Goal: Task Accomplishment & Management: Complete application form

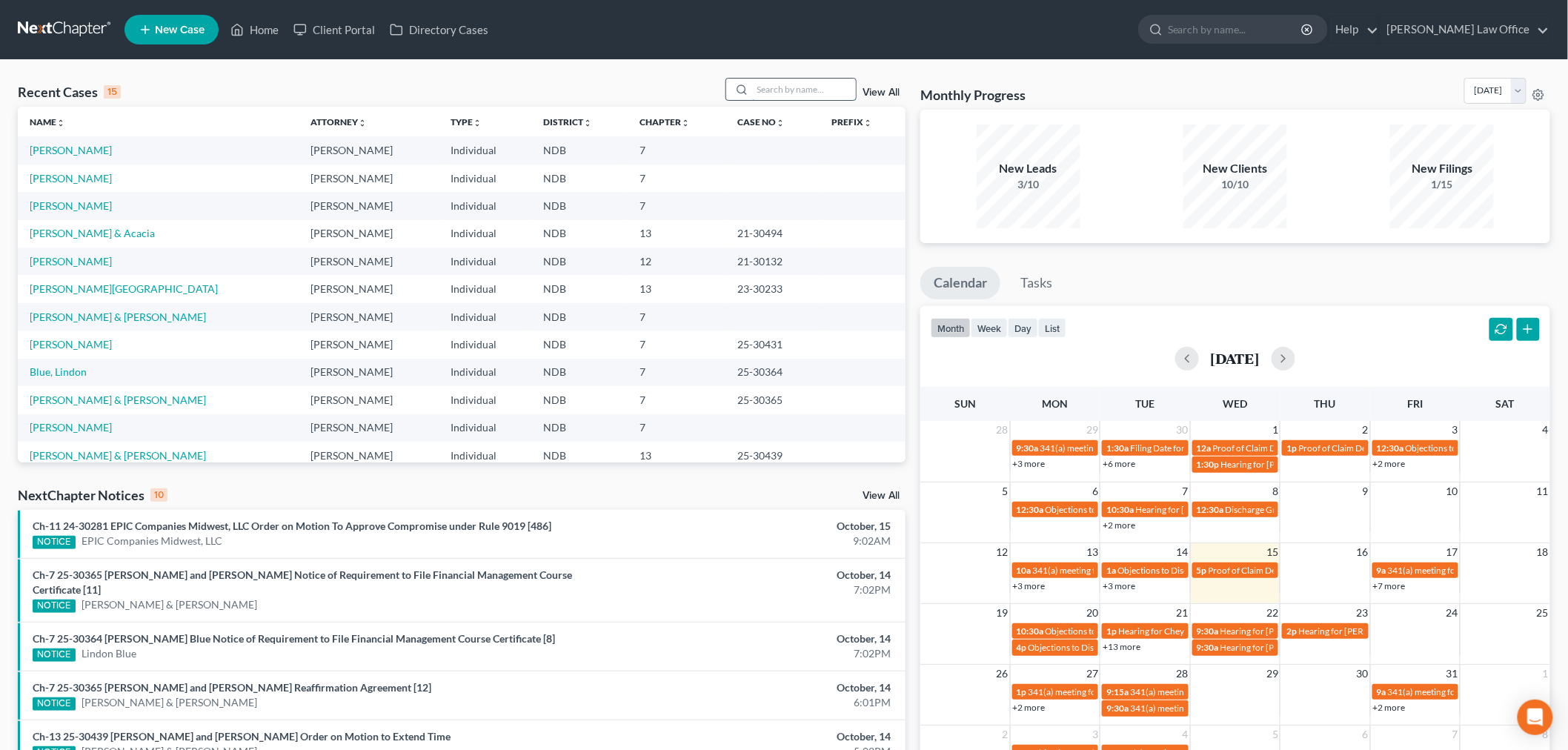
click at [780, 80] on input "search" at bounding box center [804, 89] width 103 height 21
type input "g"
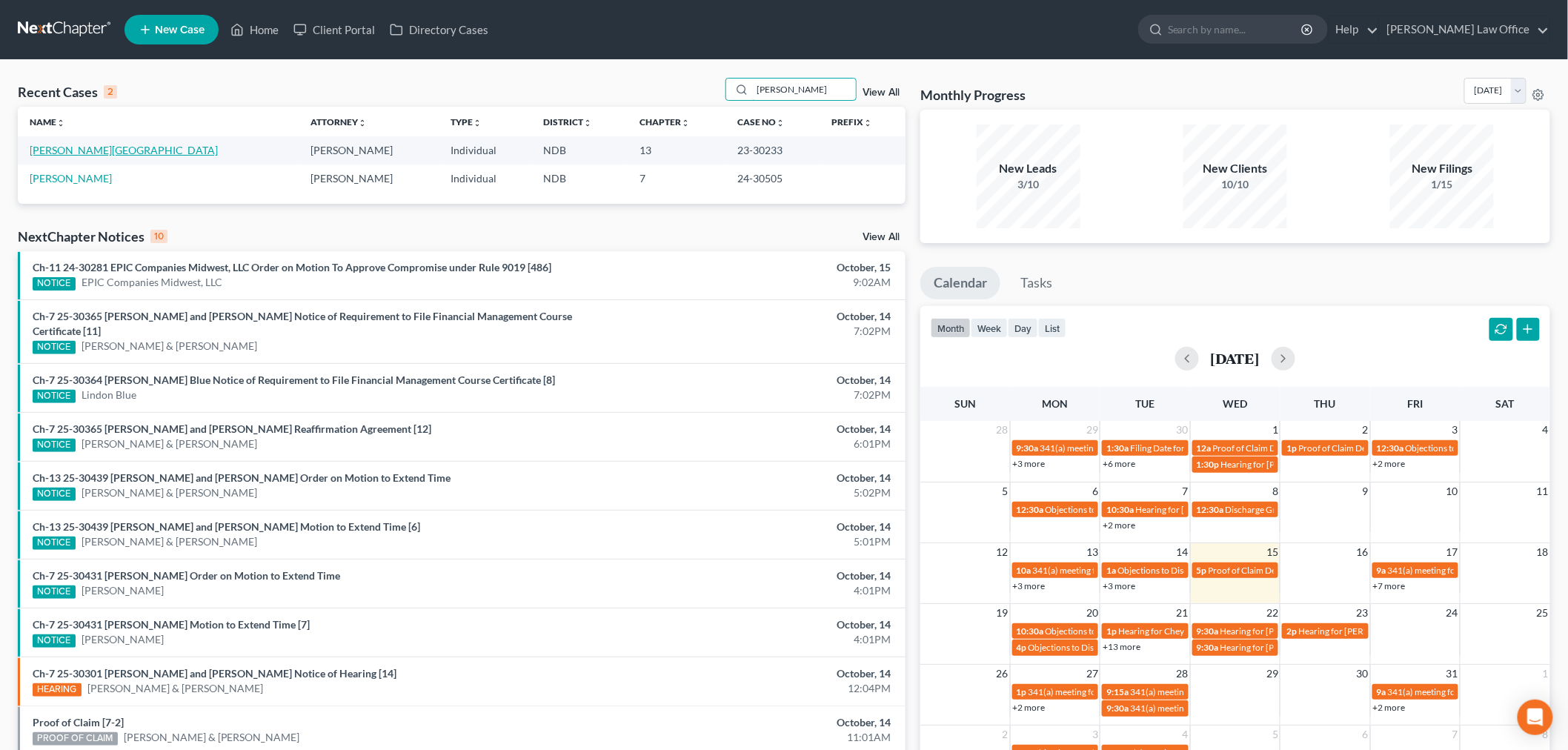
type input "[PERSON_NAME]"
click at [72, 150] on link "[PERSON_NAME][GEOGRAPHIC_DATA]" at bounding box center [123, 149] width 188 height 12
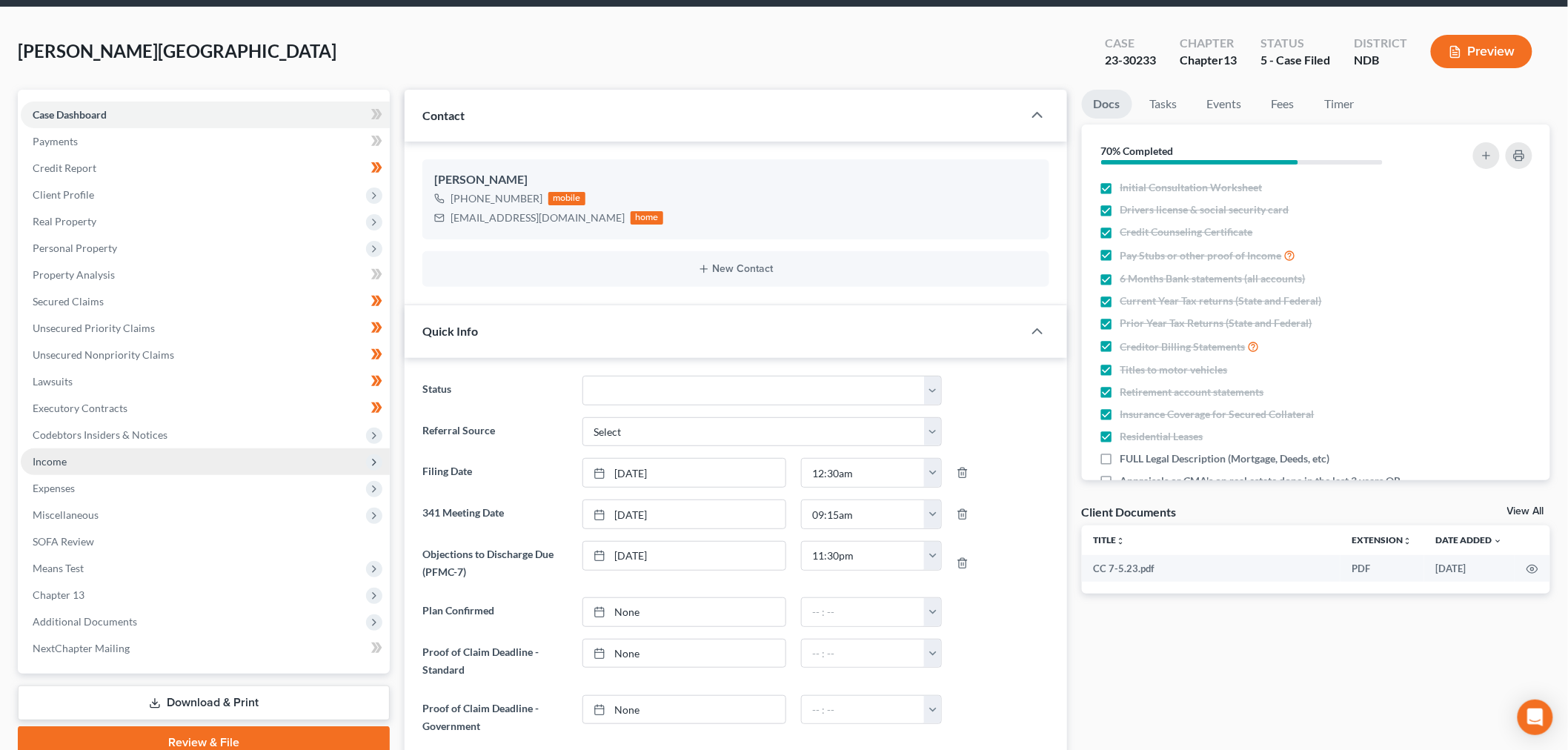
scroll to position [82, 0]
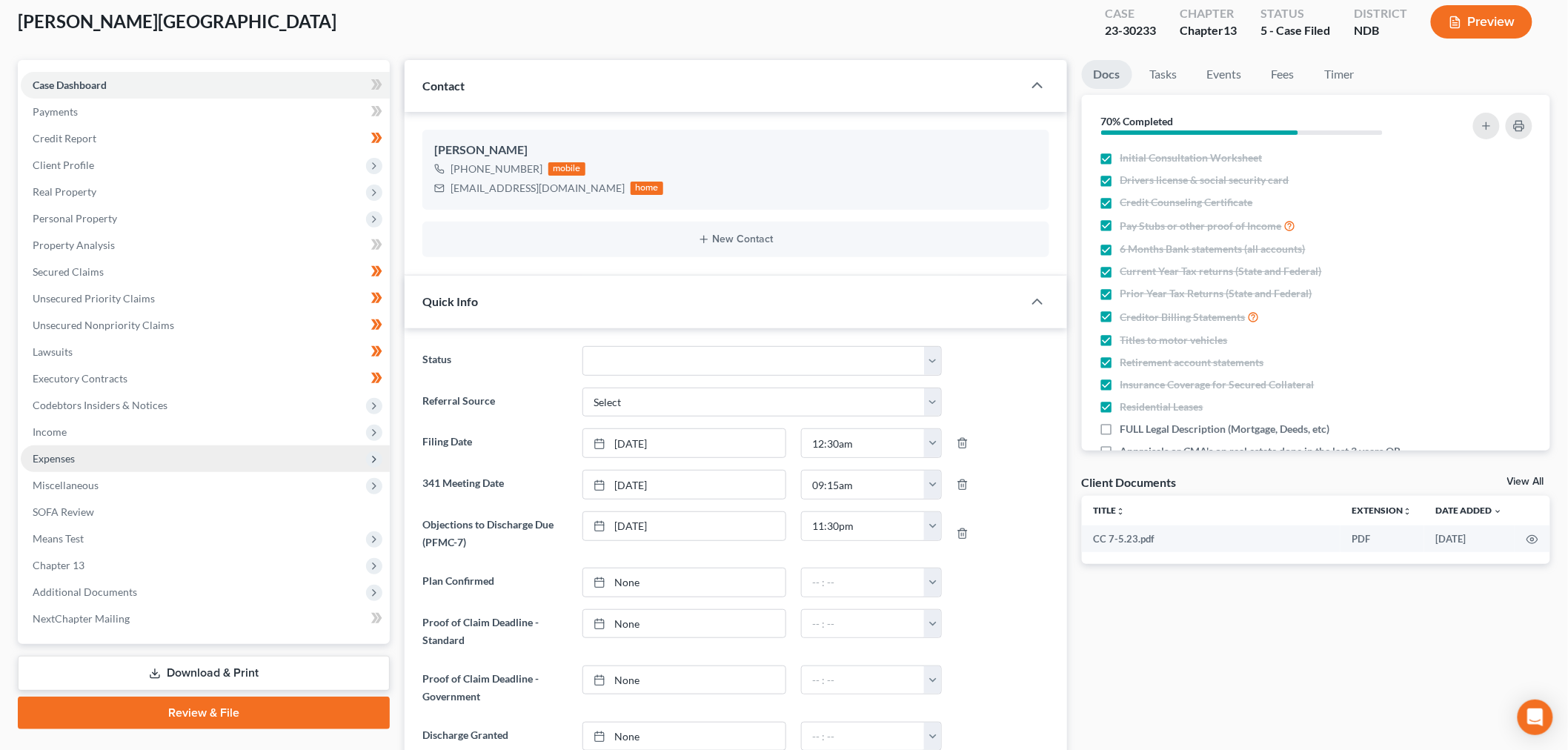
click at [81, 456] on span "Expenses" at bounding box center [205, 459] width 369 height 27
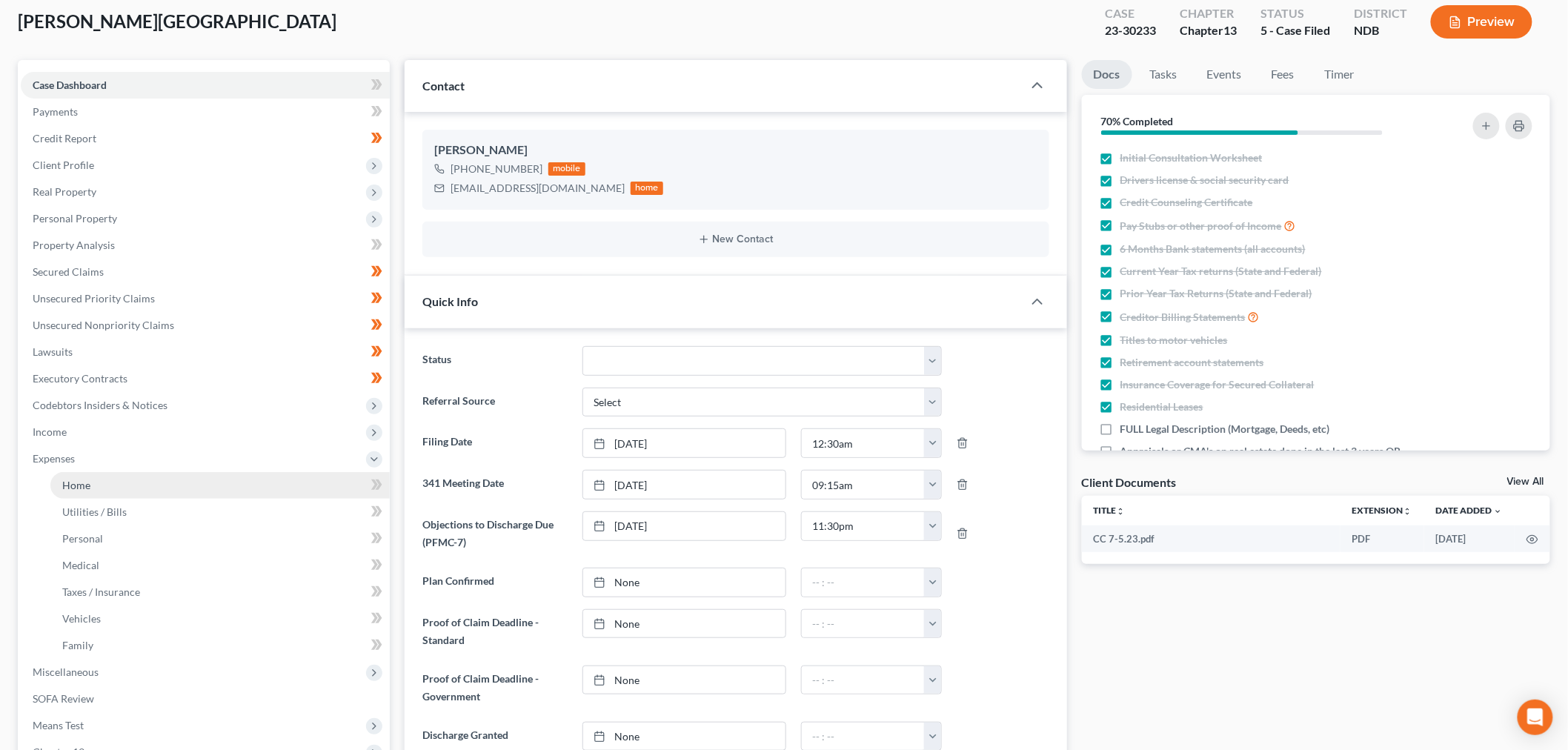
click at [134, 480] on link "Home" at bounding box center [220, 485] width 340 height 27
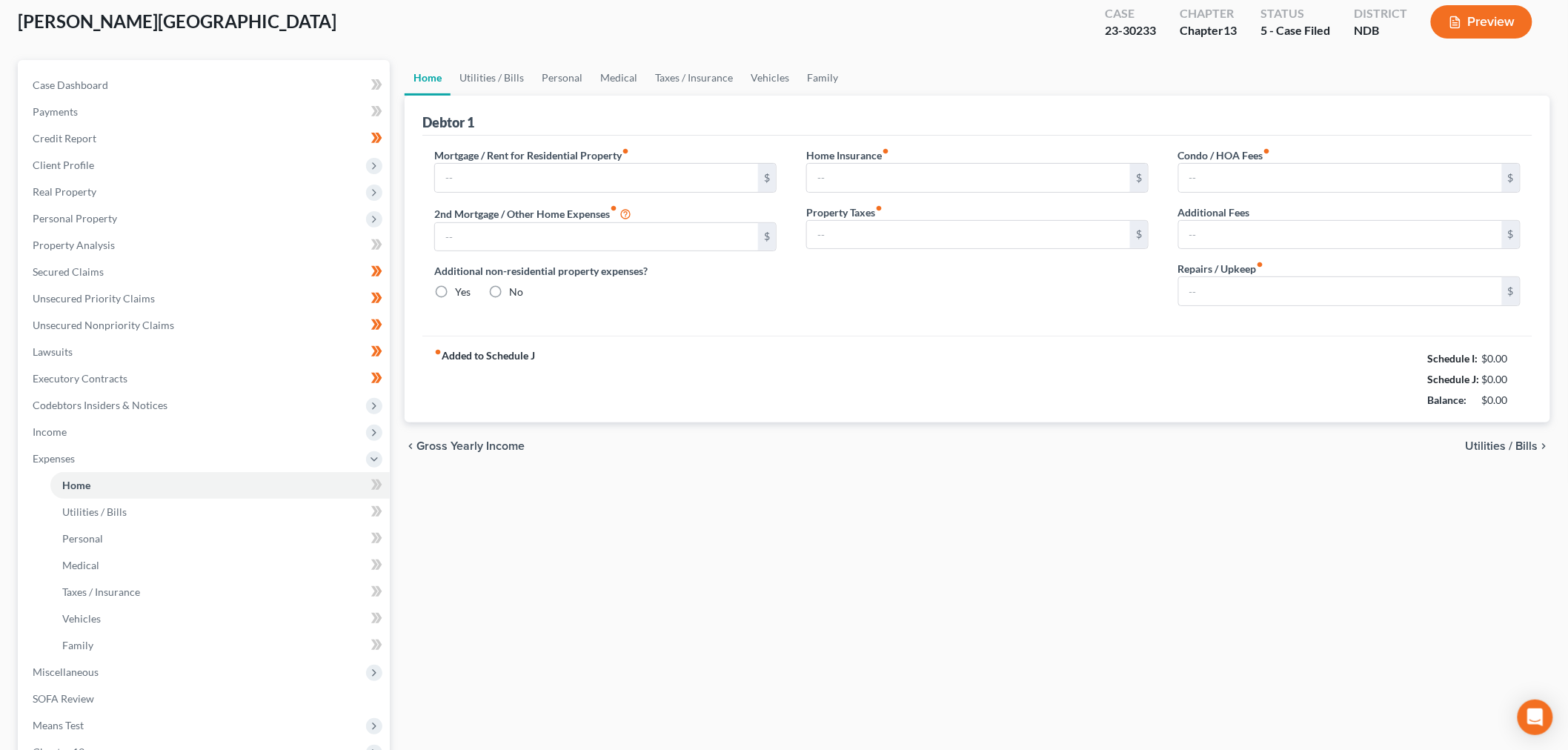
type input "1,300.00"
type input "0.00"
radio input "true"
type input "18.49"
type input "0.00"
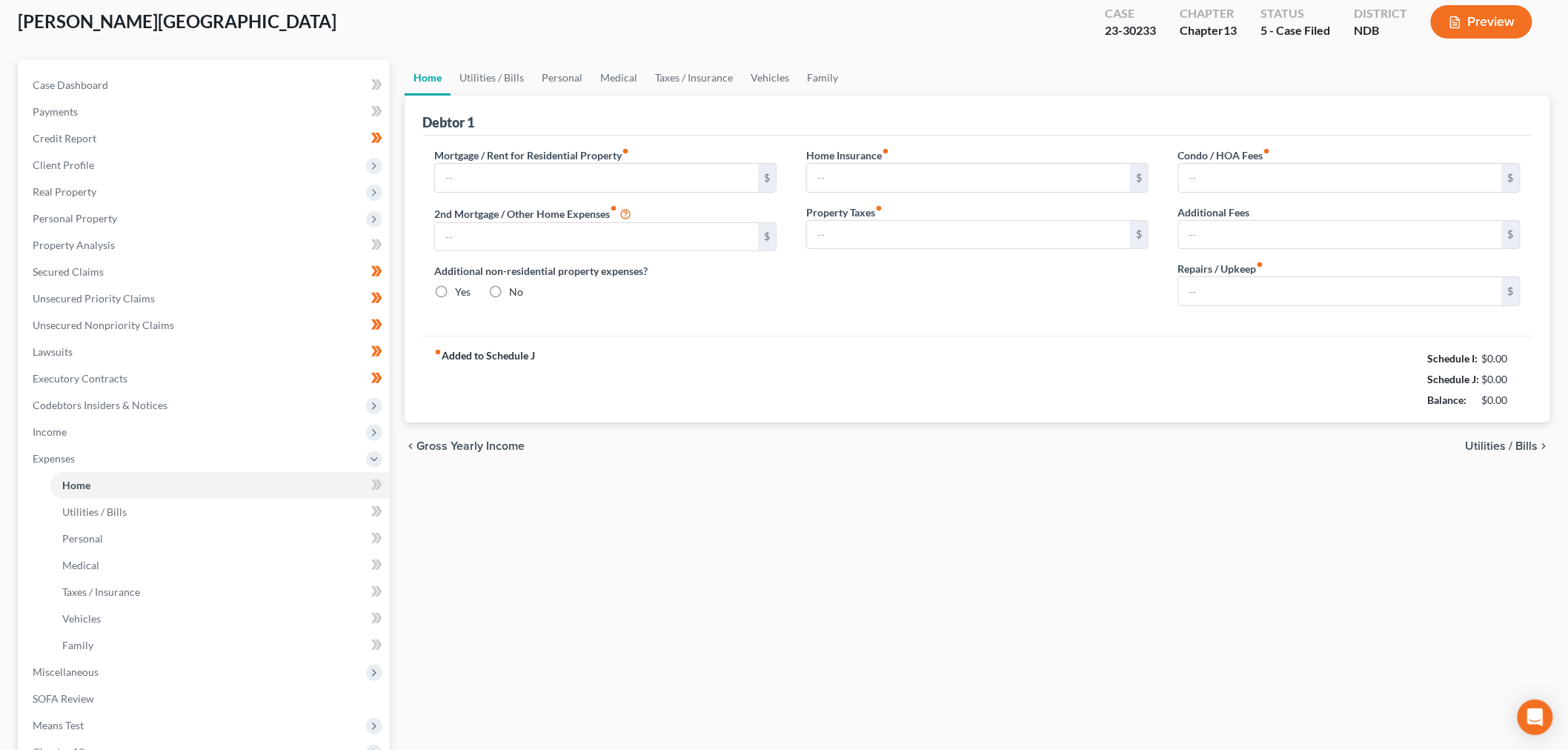
type input "0.00"
type input "50.00"
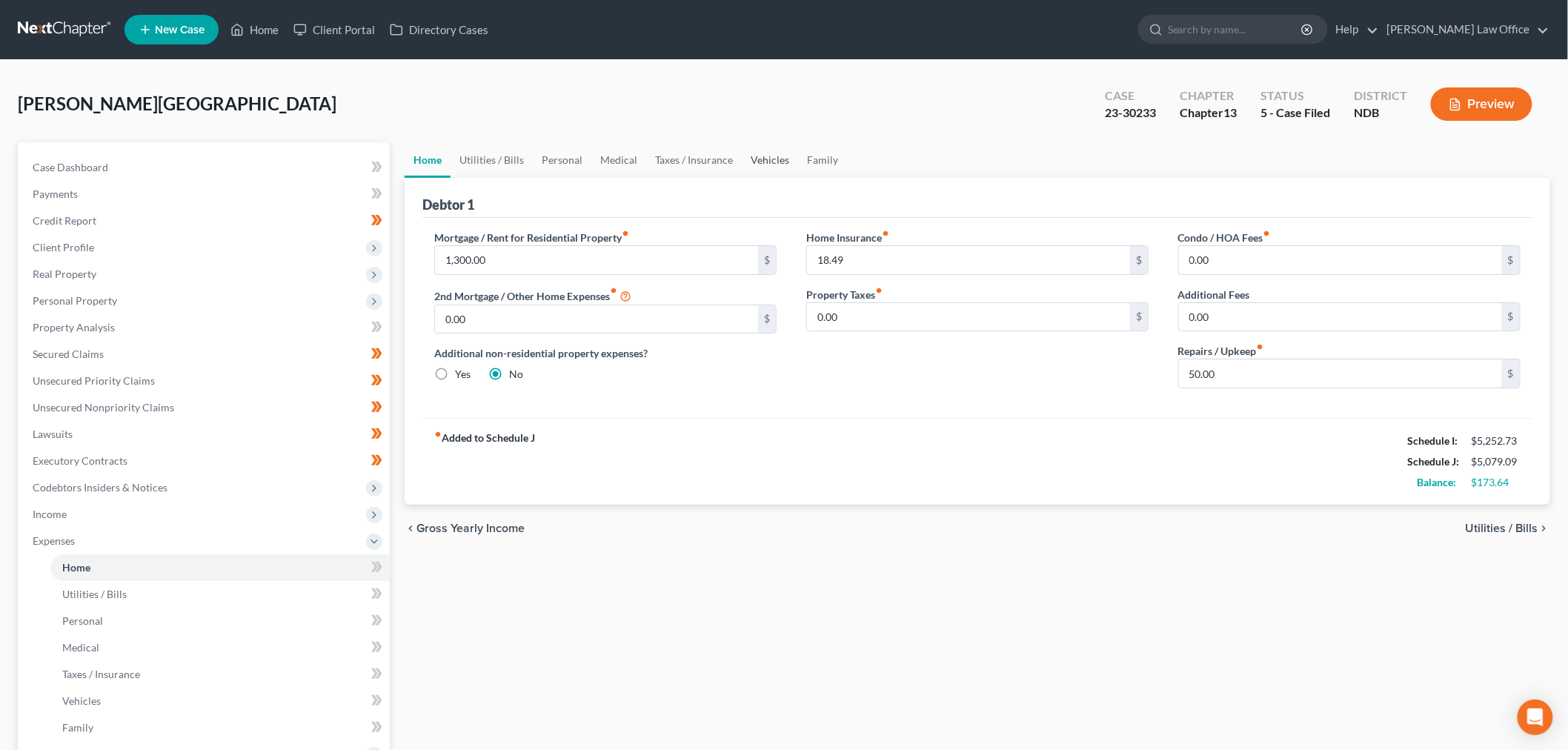
click at [757, 161] on link "Vehicles" at bounding box center [770, 159] width 57 height 35
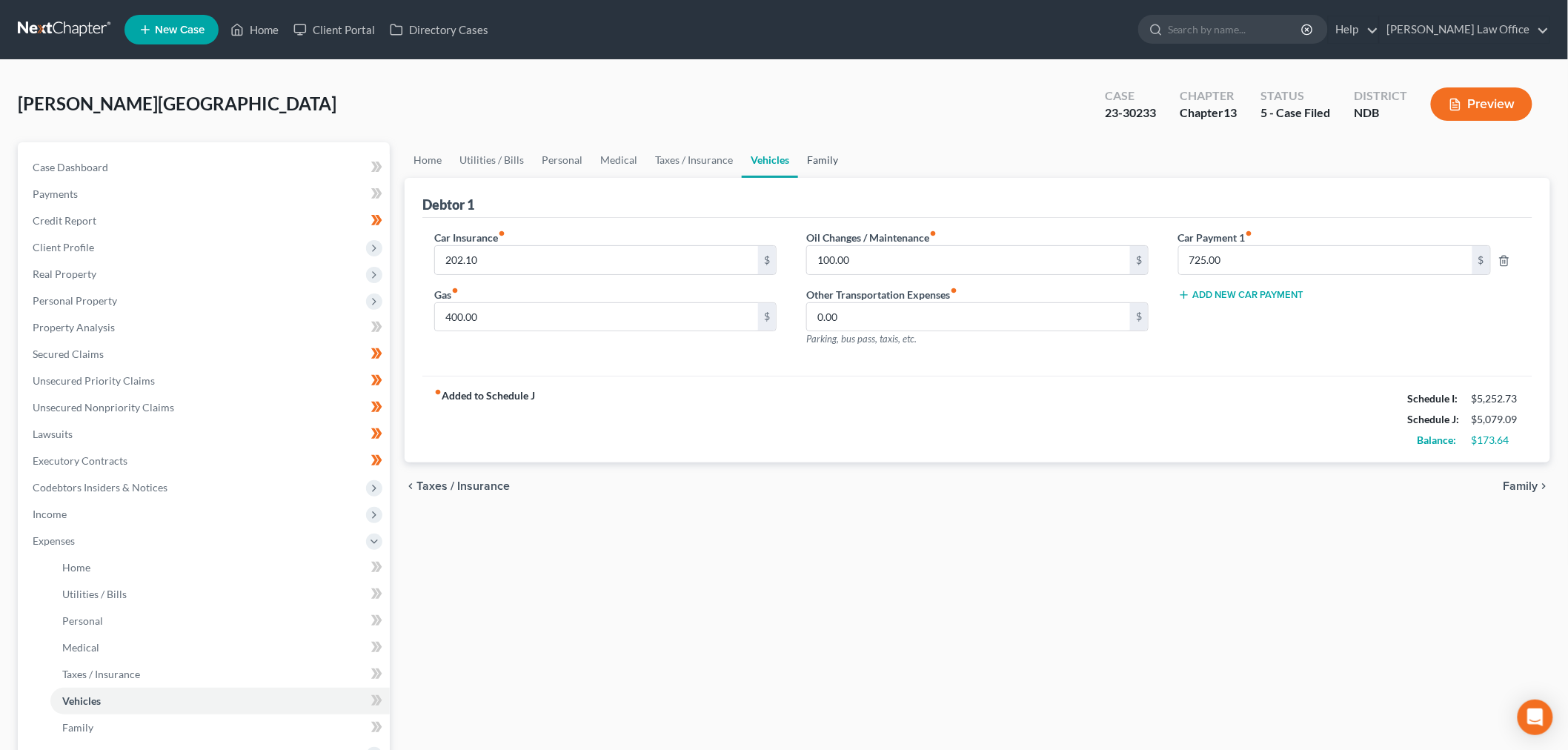
click at [835, 153] on ul "Home Utilities / Bills Personal Medical Taxes / Insurance Vehicles Family" at bounding box center [977, 159] width 1146 height 35
click at [820, 159] on link "Family" at bounding box center [823, 159] width 49 height 35
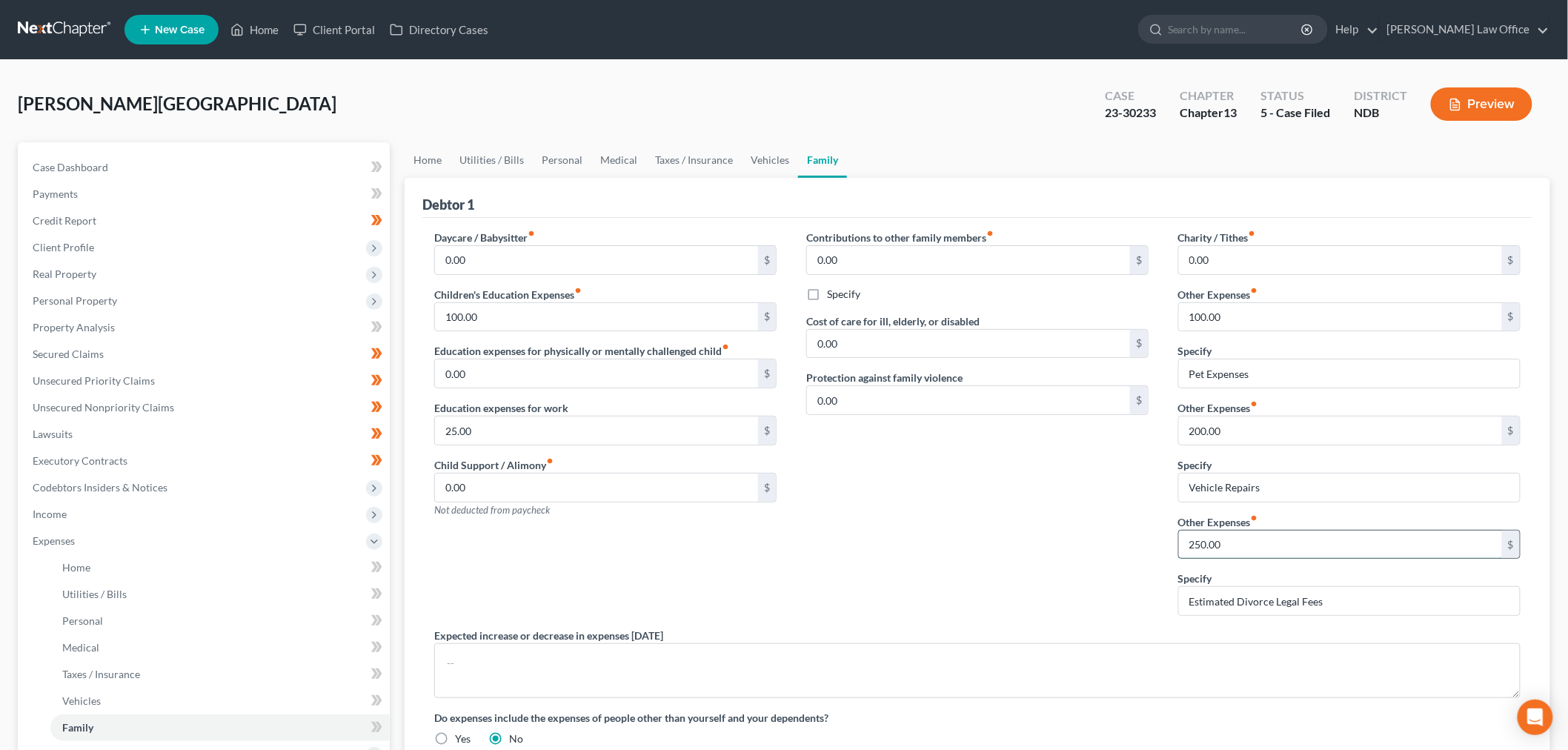
click at [1301, 537] on input "250.00" at bounding box center [1341, 545] width 323 height 28
click at [1360, 602] on input "Estimated Divorce Legal Fees" at bounding box center [1350, 601] width 341 height 28
click at [915, 611] on div "Contributions to other family members fiber_manual_record 0.00 $ Specify Cost o…" at bounding box center [977, 428] width 372 height 398
click at [774, 163] on link "Vehicles" at bounding box center [770, 159] width 57 height 35
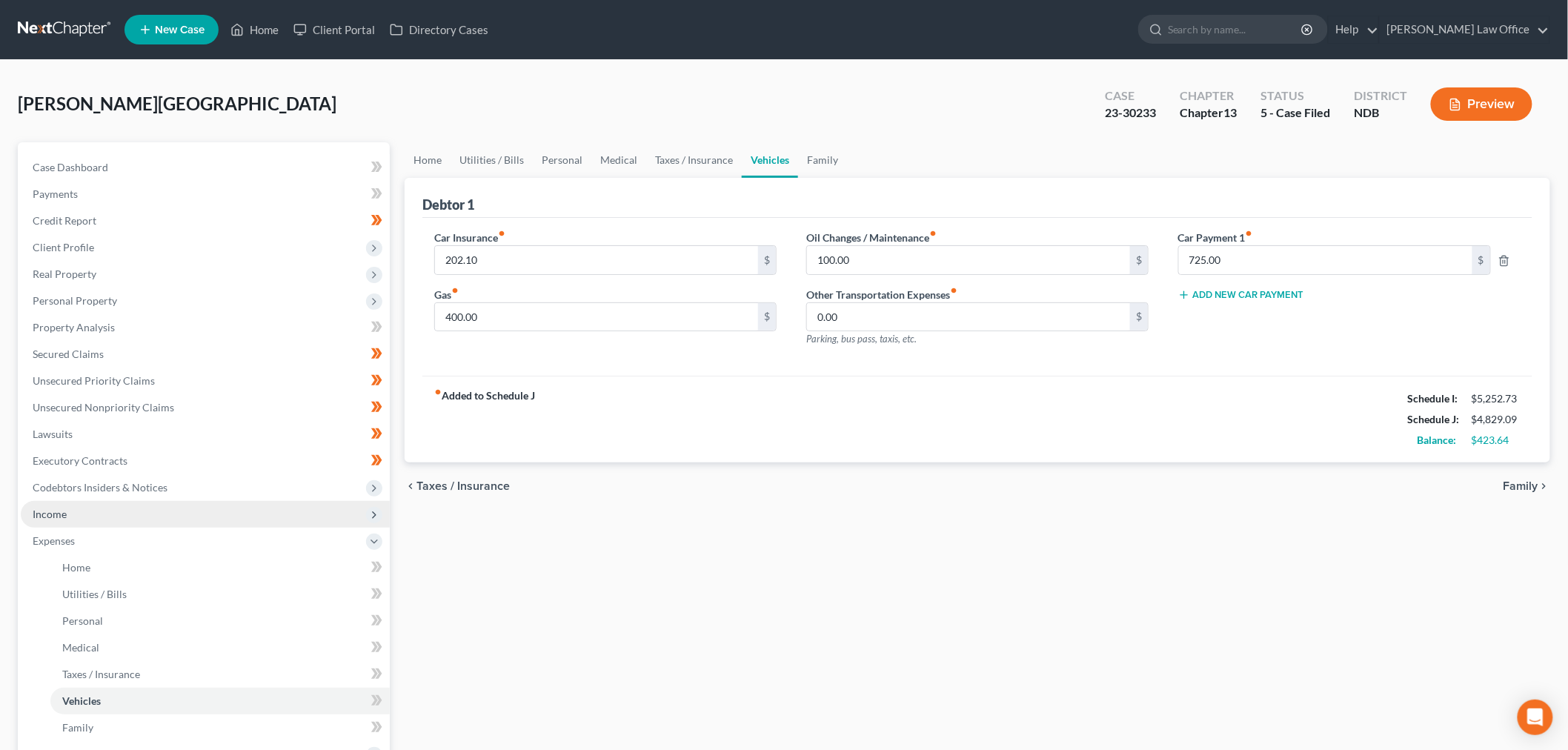
click at [69, 519] on span "Income" at bounding box center [205, 514] width 369 height 27
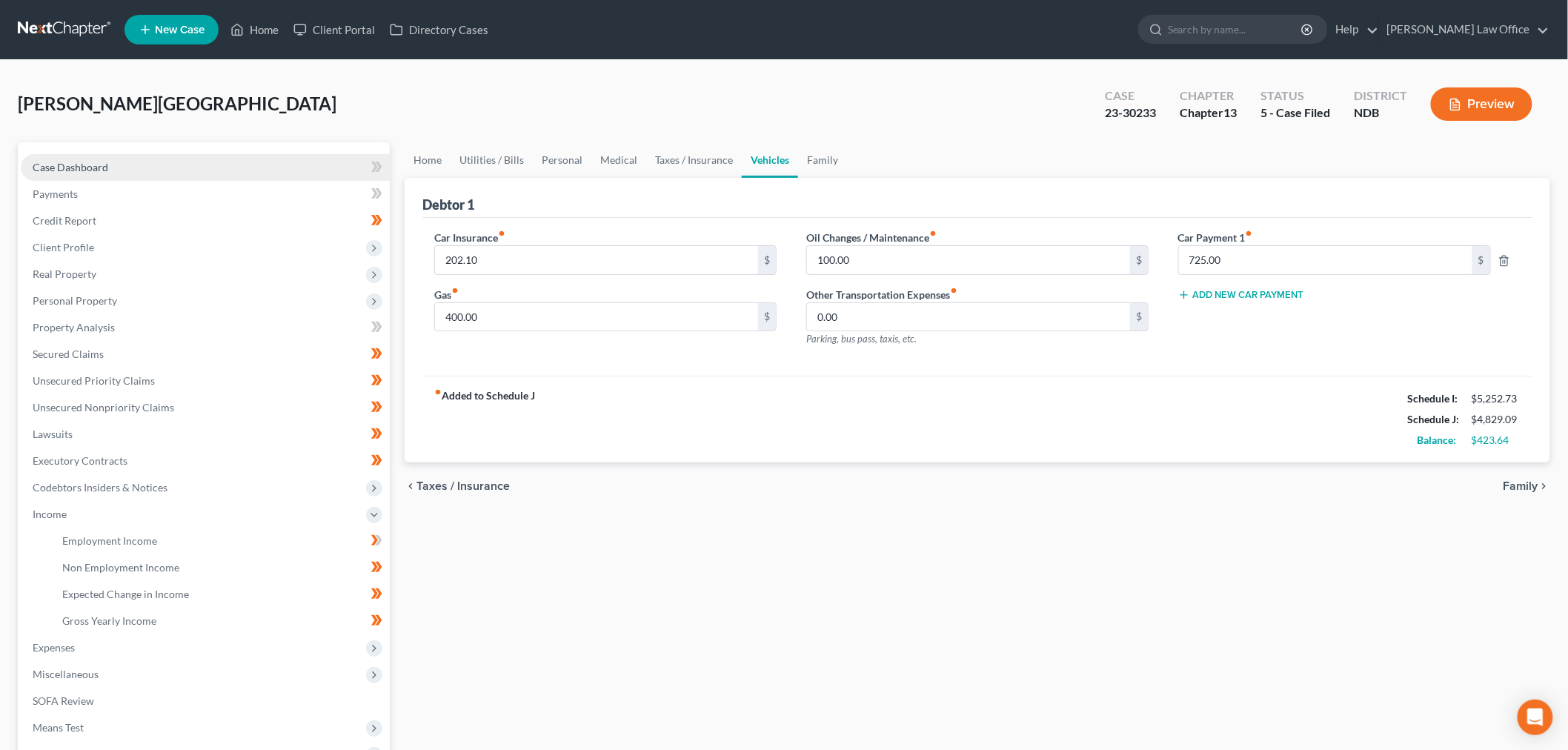
click at [106, 154] on link "Case Dashboard" at bounding box center [205, 167] width 369 height 27
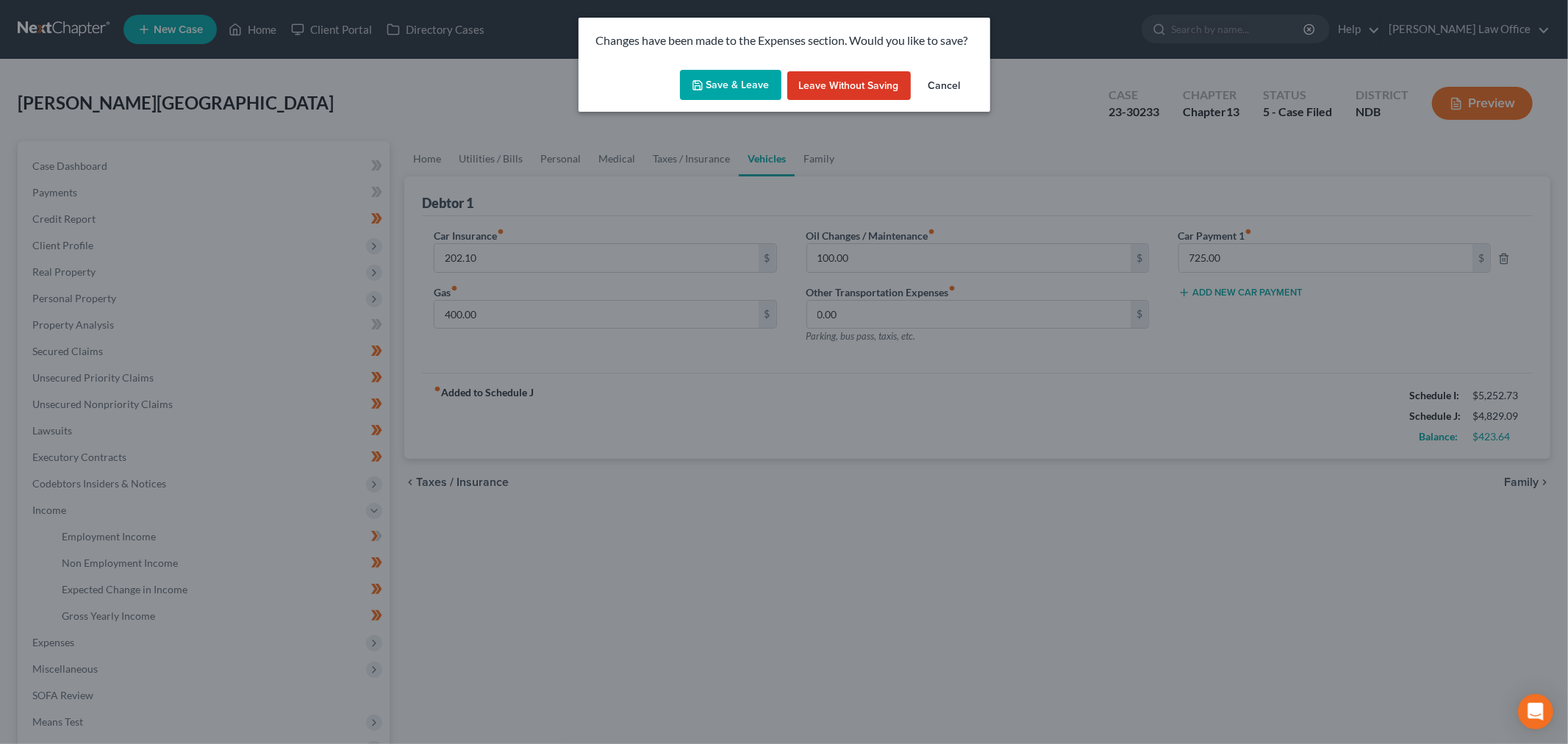
click at [736, 87] on button "Save & Leave" at bounding box center [731, 85] width 102 height 31
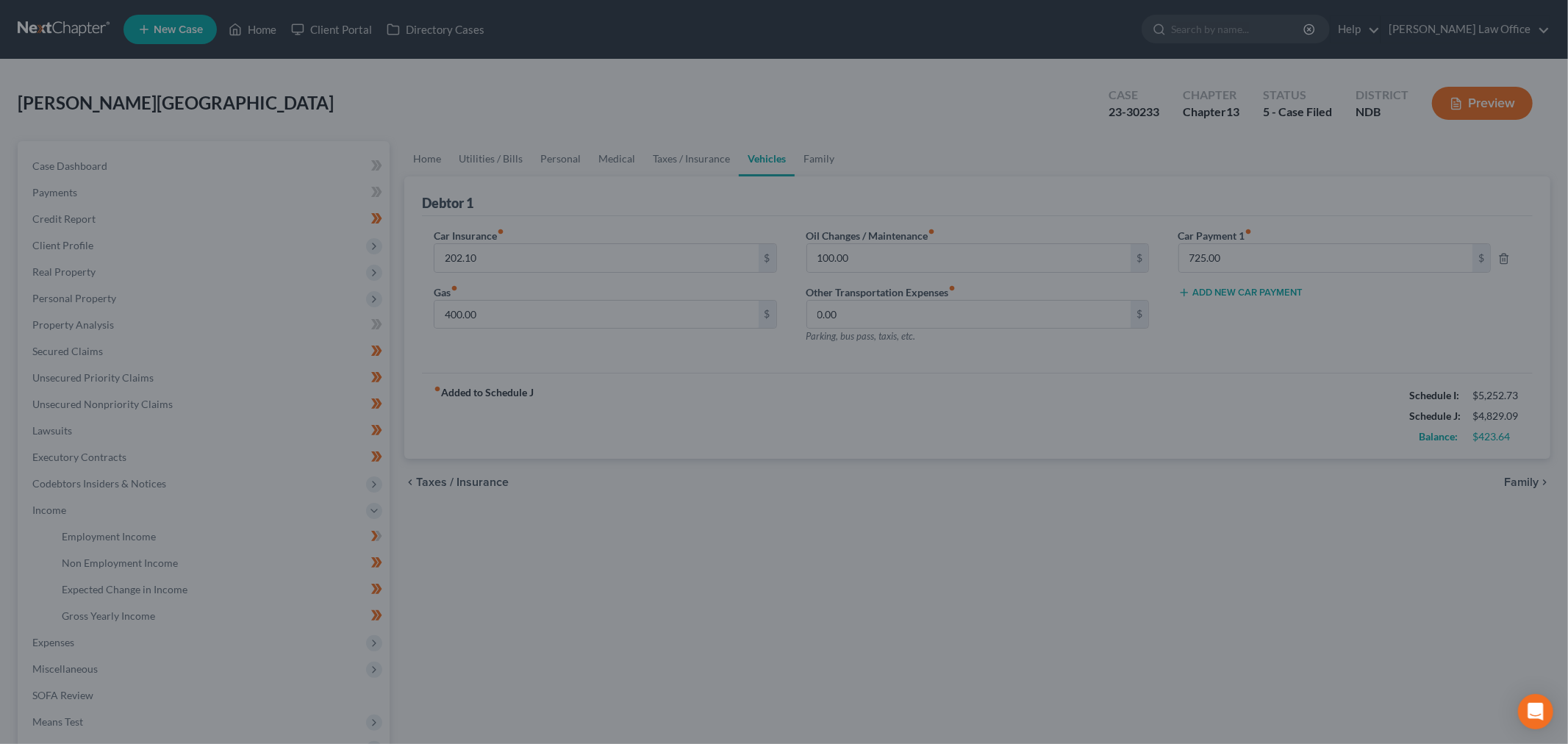
select select "8"
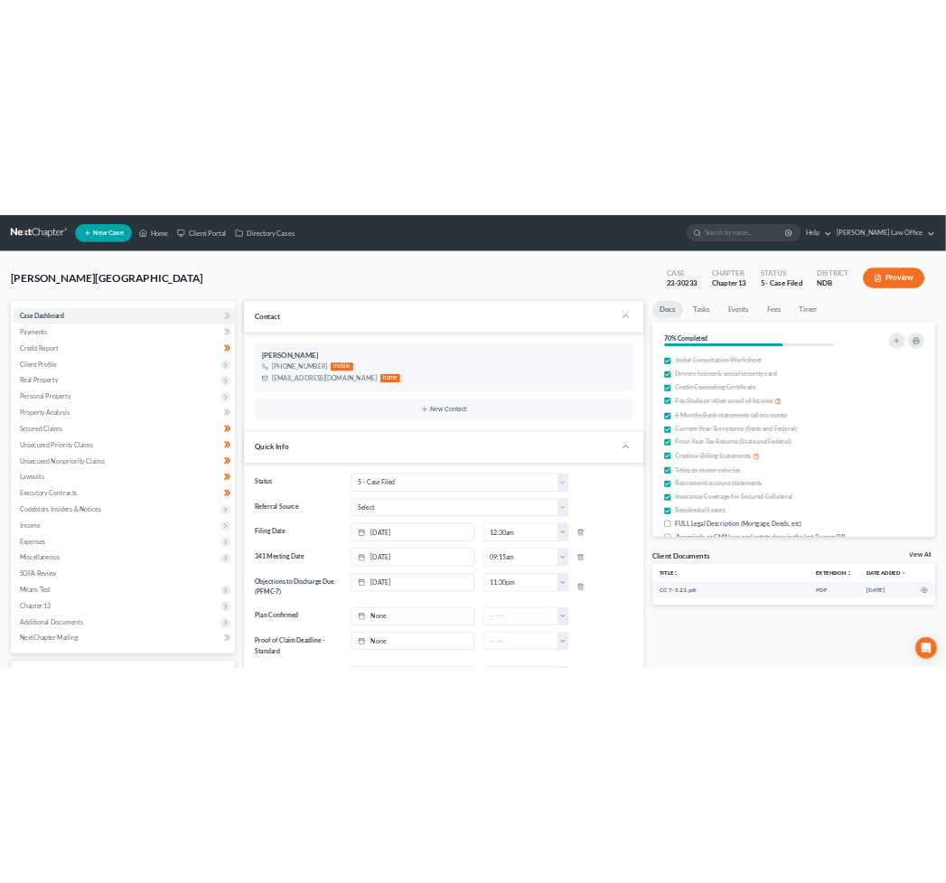
scroll to position [210, 0]
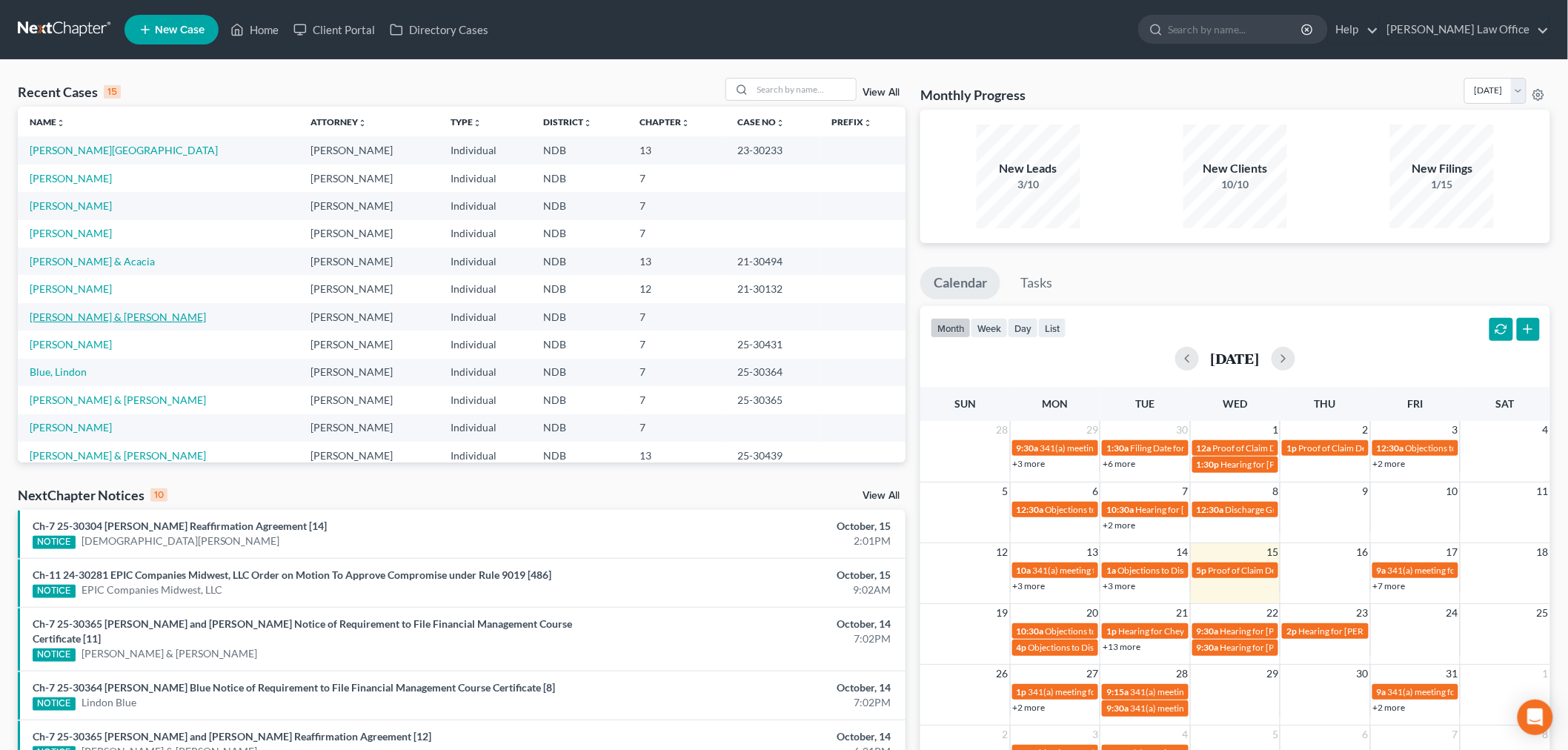
click at [69, 312] on link "[PERSON_NAME] & [PERSON_NAME]" at bounding box center [117, 316] width 176 height 12
select select "0"
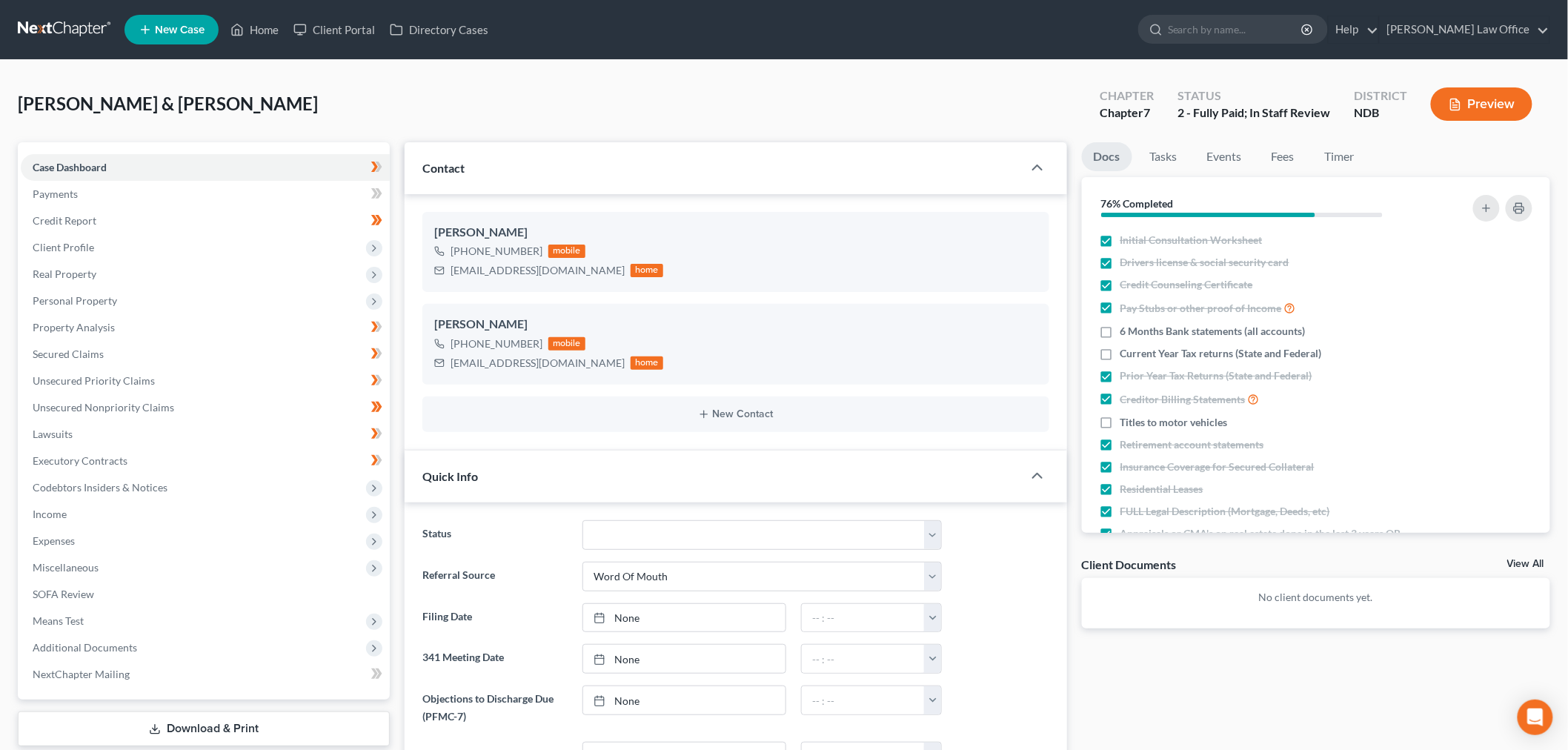
scroll to position [48, 0]
click at [92, 515] on span "Income" at bounding box center [205, 514] width 369 height 27
drag, startPoint x: 113, startPoint y: 542, endPoint x: 450, endPoint y: 543, distance: 337.0
click at [113, 543] on span "Employment Income" at bounding box center [110, 540] width 95 height 12
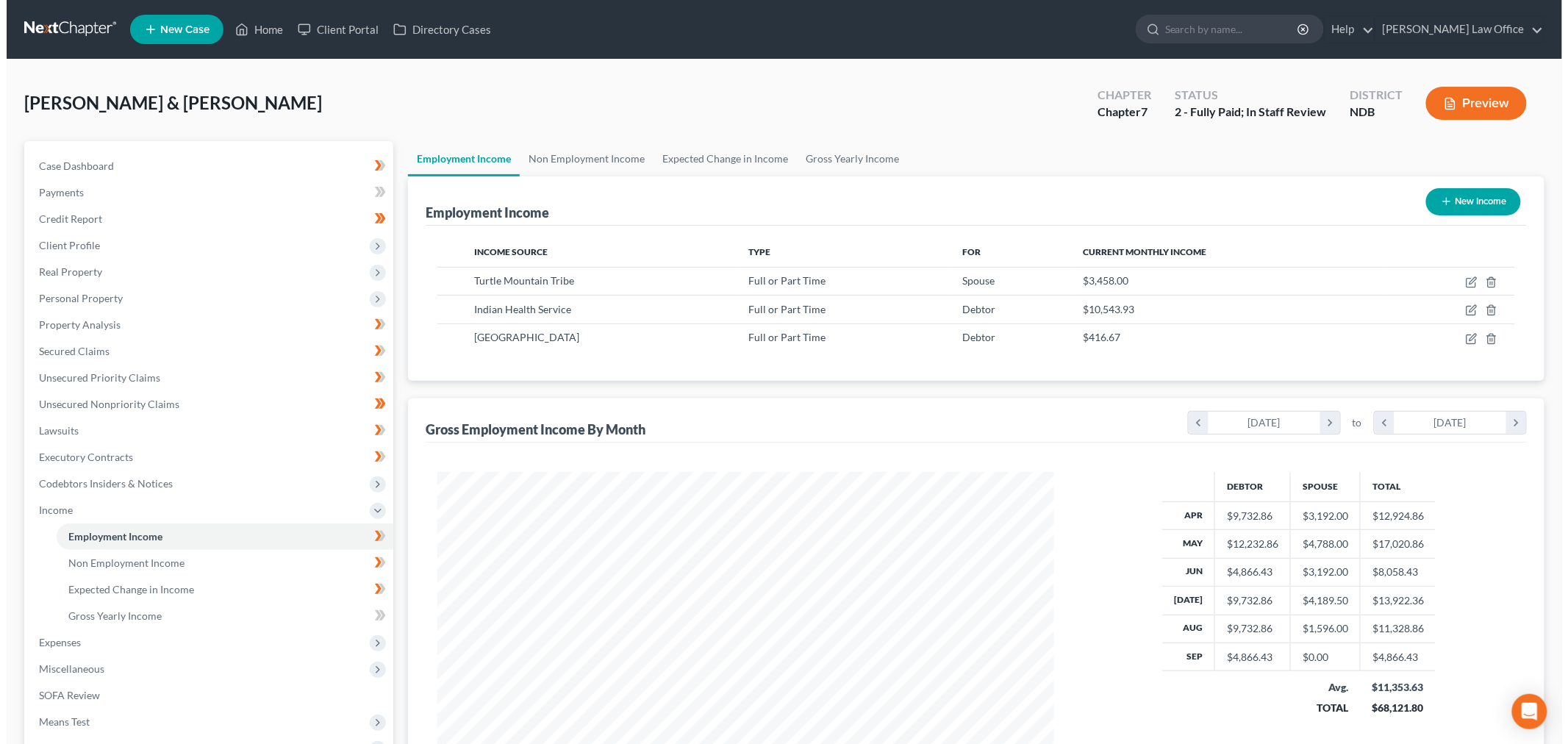
scroll to position [308, 645]
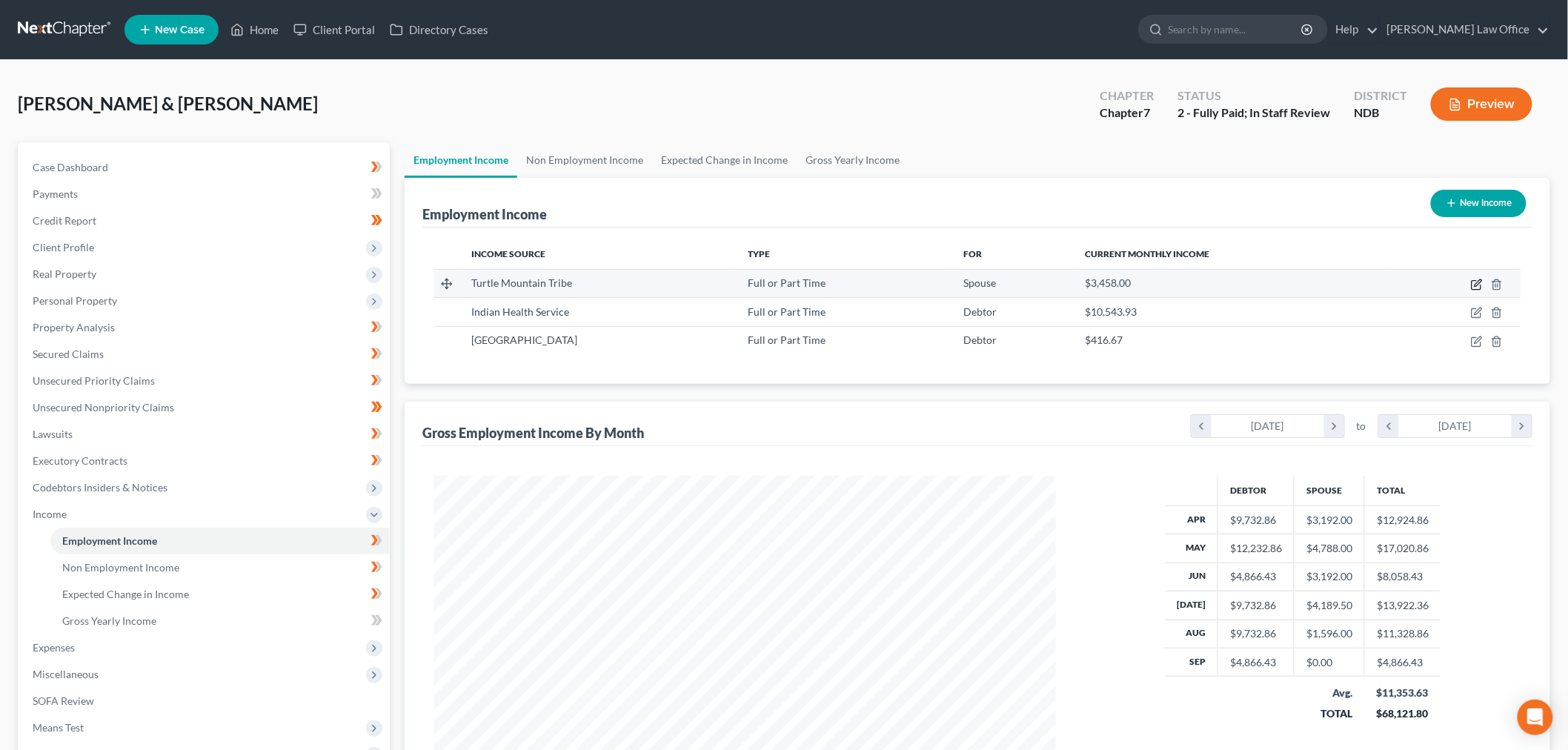
click at [1476, 279] on icon "button" at bounding box center [1477, 285] width 11 height 11
select select "0"
select select "29"
select select "2"
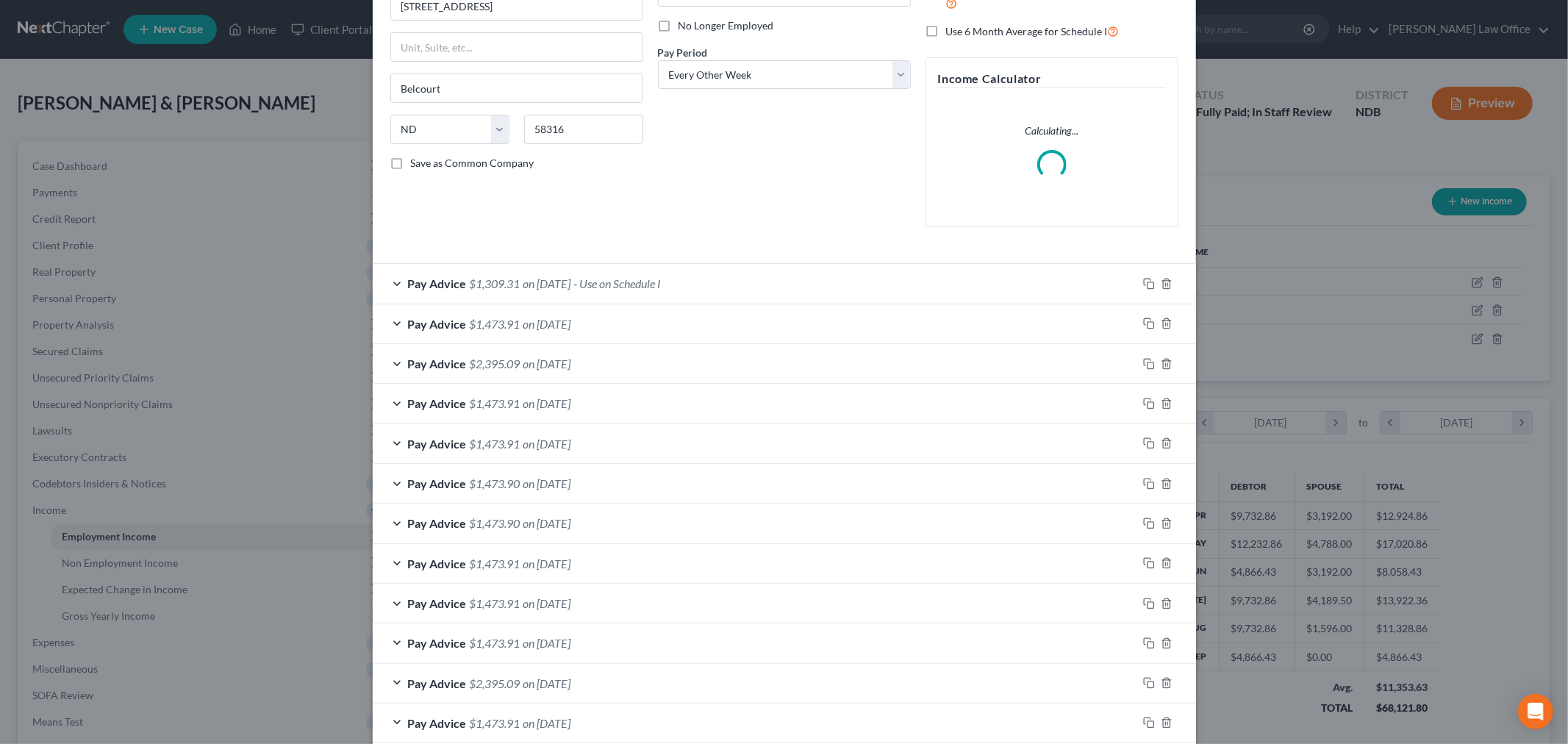
scroll to position [245, 0]
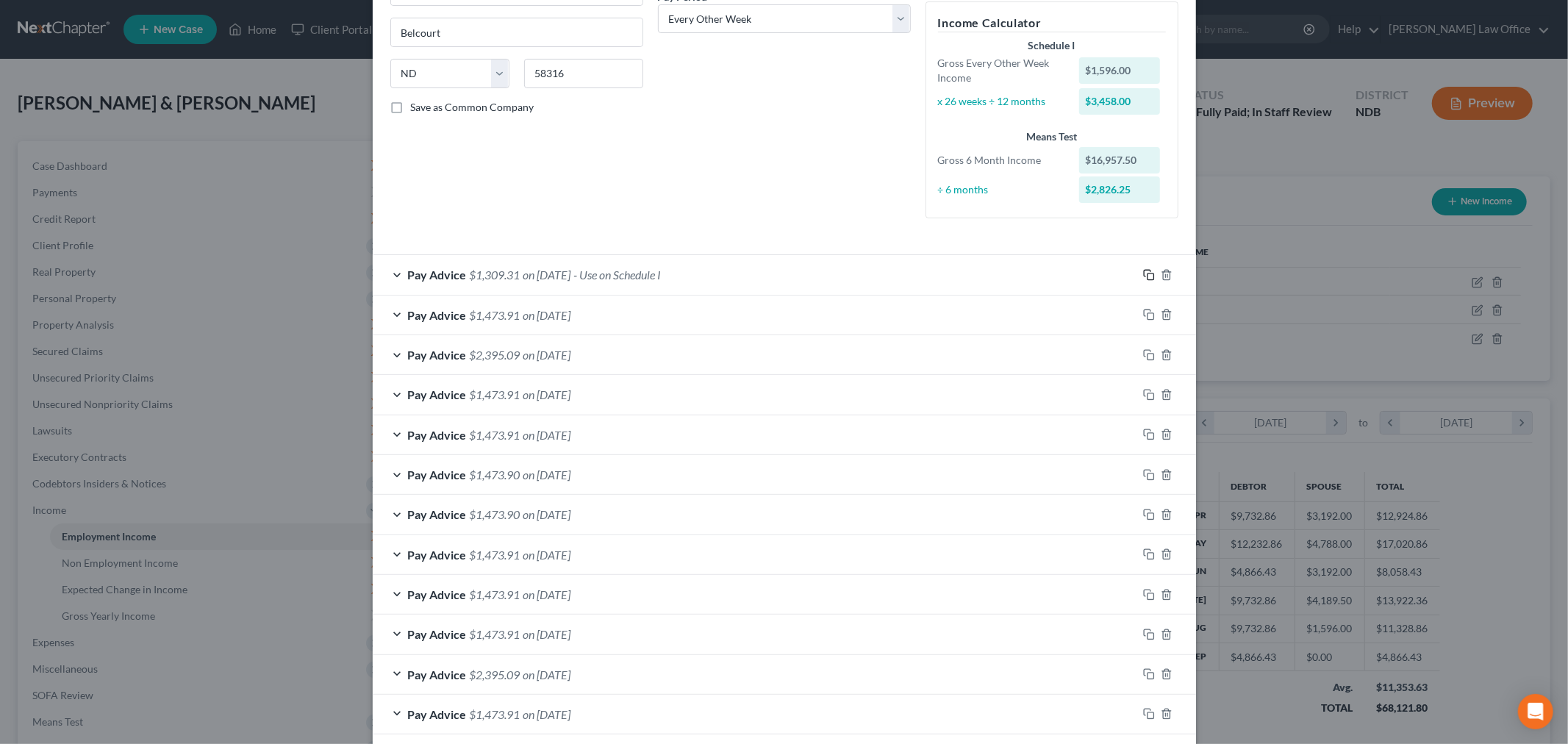
click at [1143, 278] on icon "button" at bounding box center [1149, 275] width 11 height 11
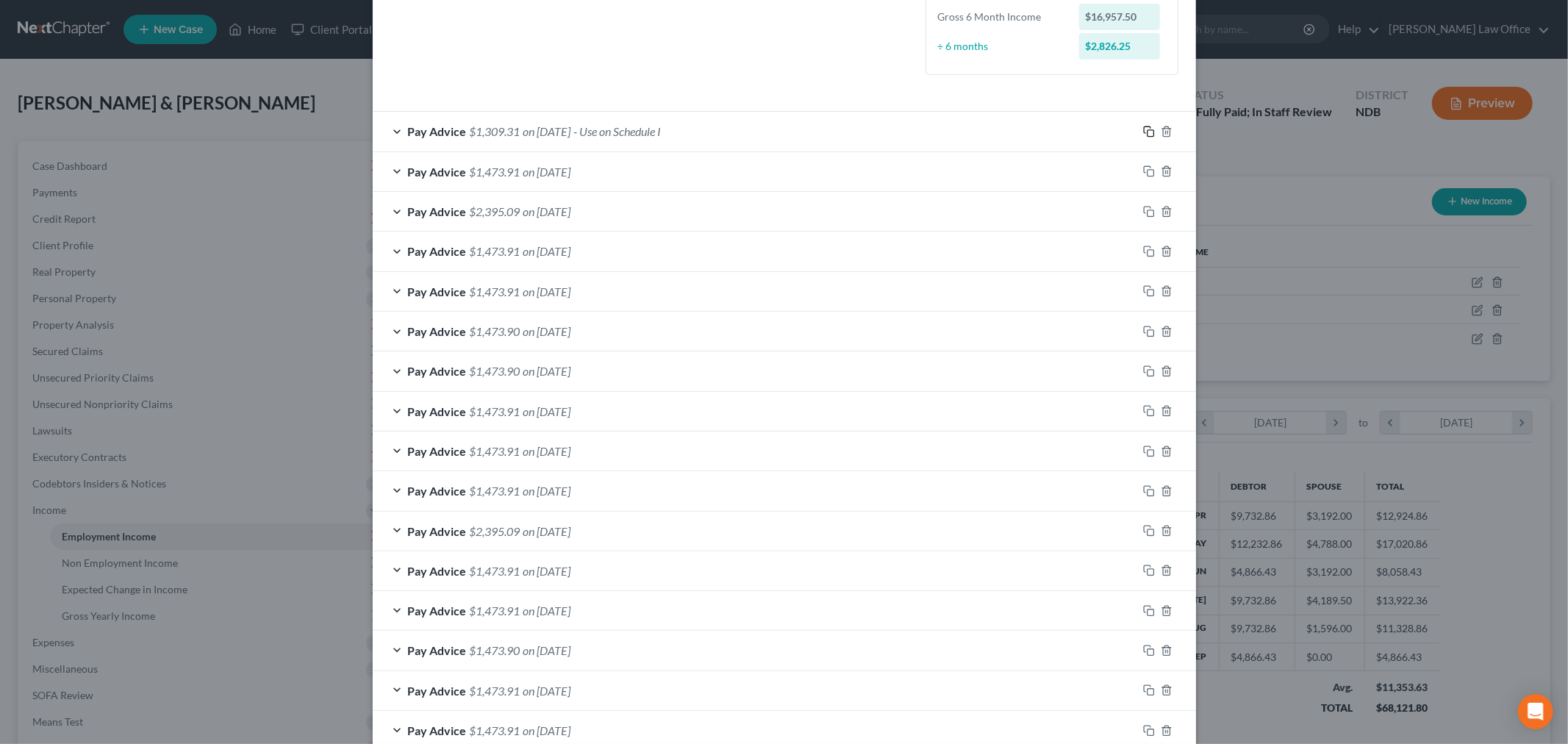
scroll to position [961, 0]
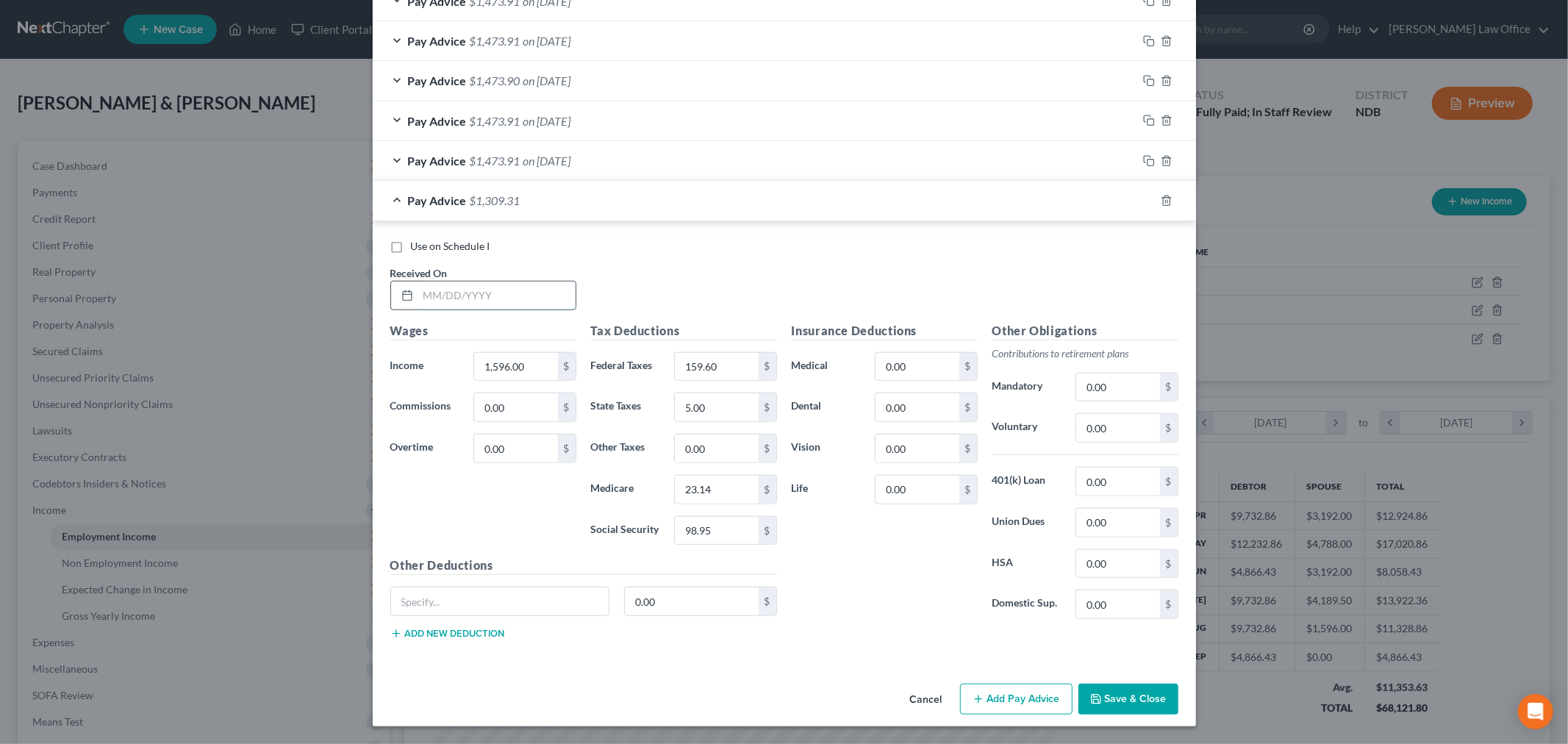
click at [452, 287] on input "text" at bounding box center [496, 295] width 157 height 28
type input "08/21/25"
click at [1143, 199] on icon "button" at bounding box center [1149, 200] width 11 height 11
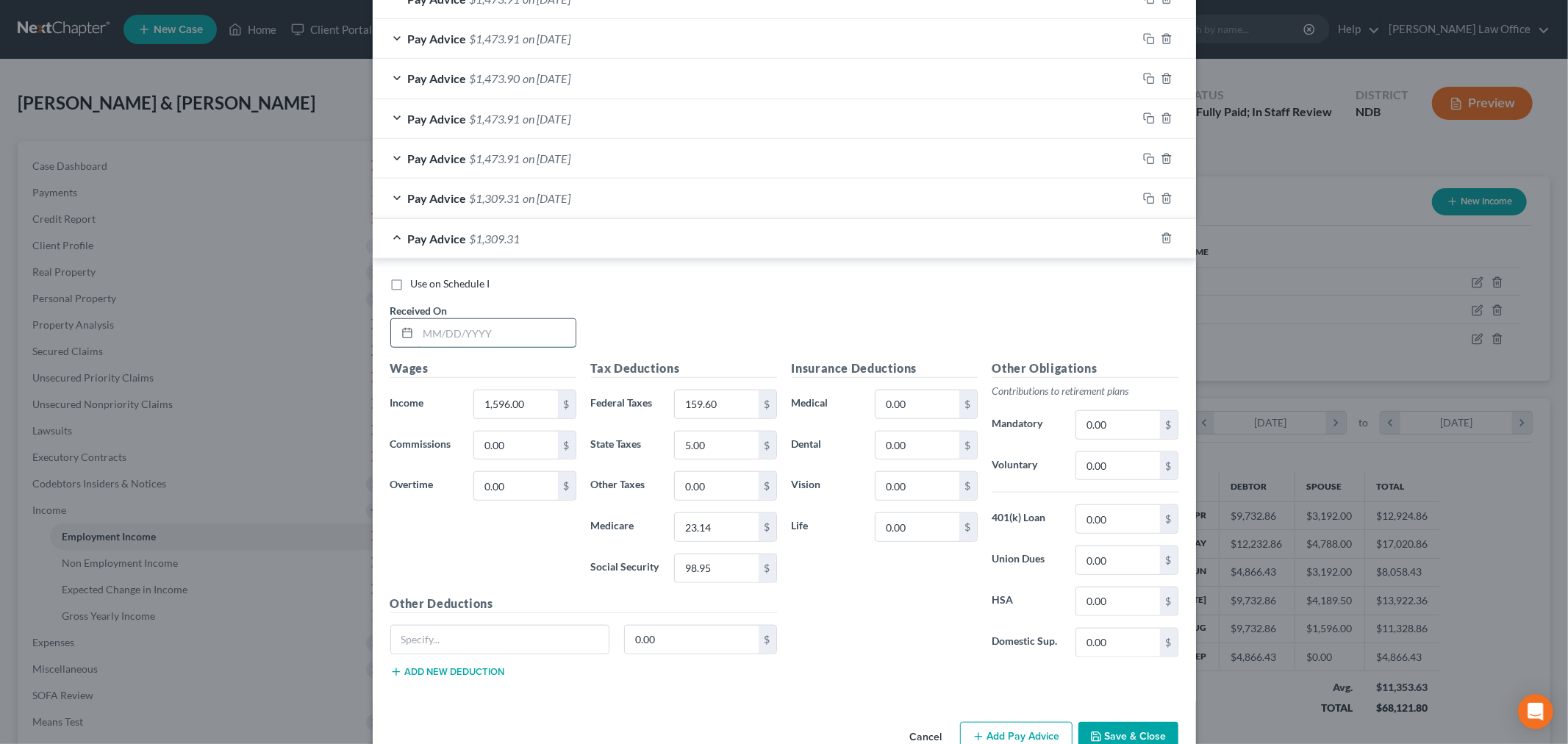
click at [445, 339] on input "text" at bounding box center [496, 333] width 157 height 28
type input "09/04/25"
click at [1143, 239] on icon "button" at bounding box center [1149, 238] width 11 height 11
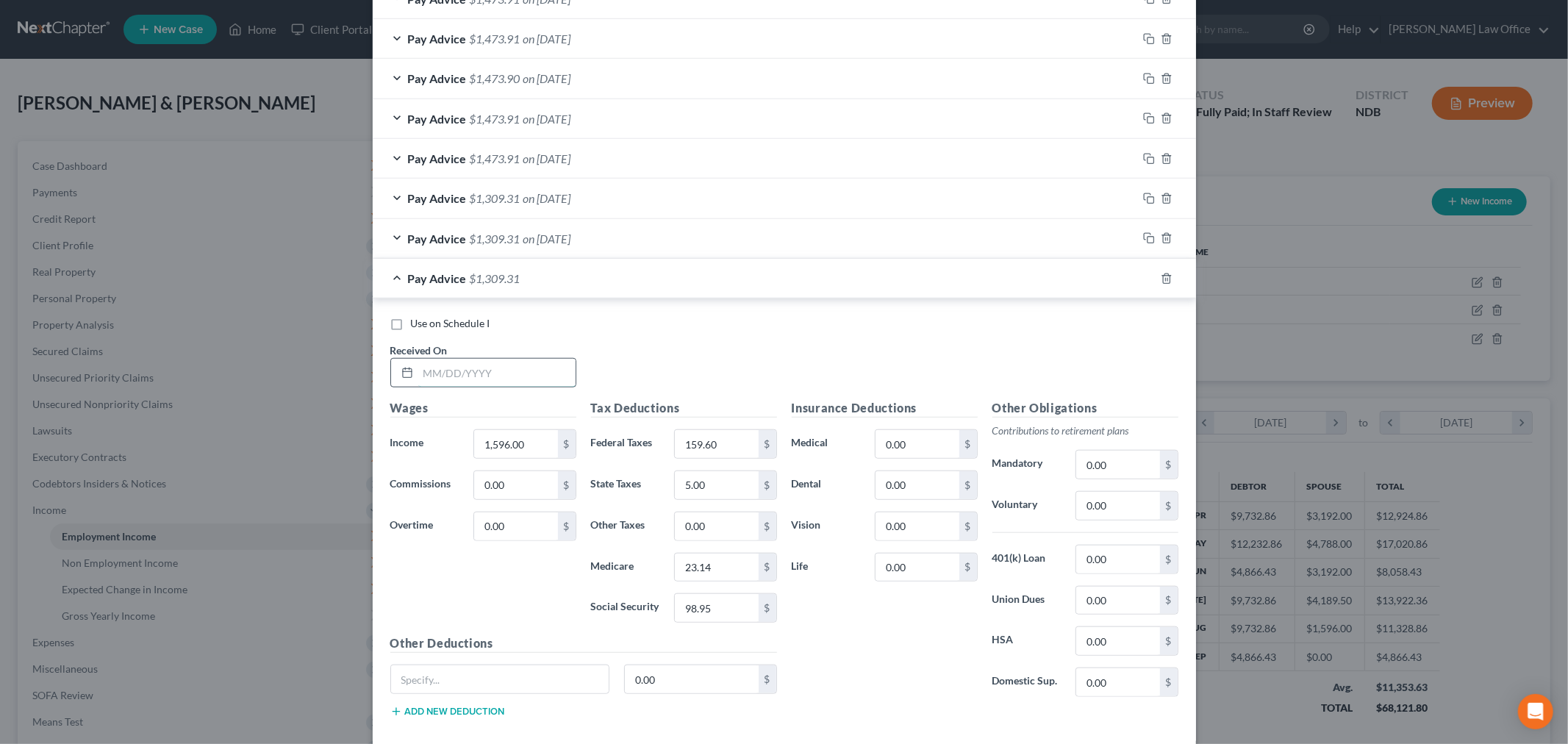
click at [475, 379] on input "text" at bounding box center [496, 373] width 157 height 28
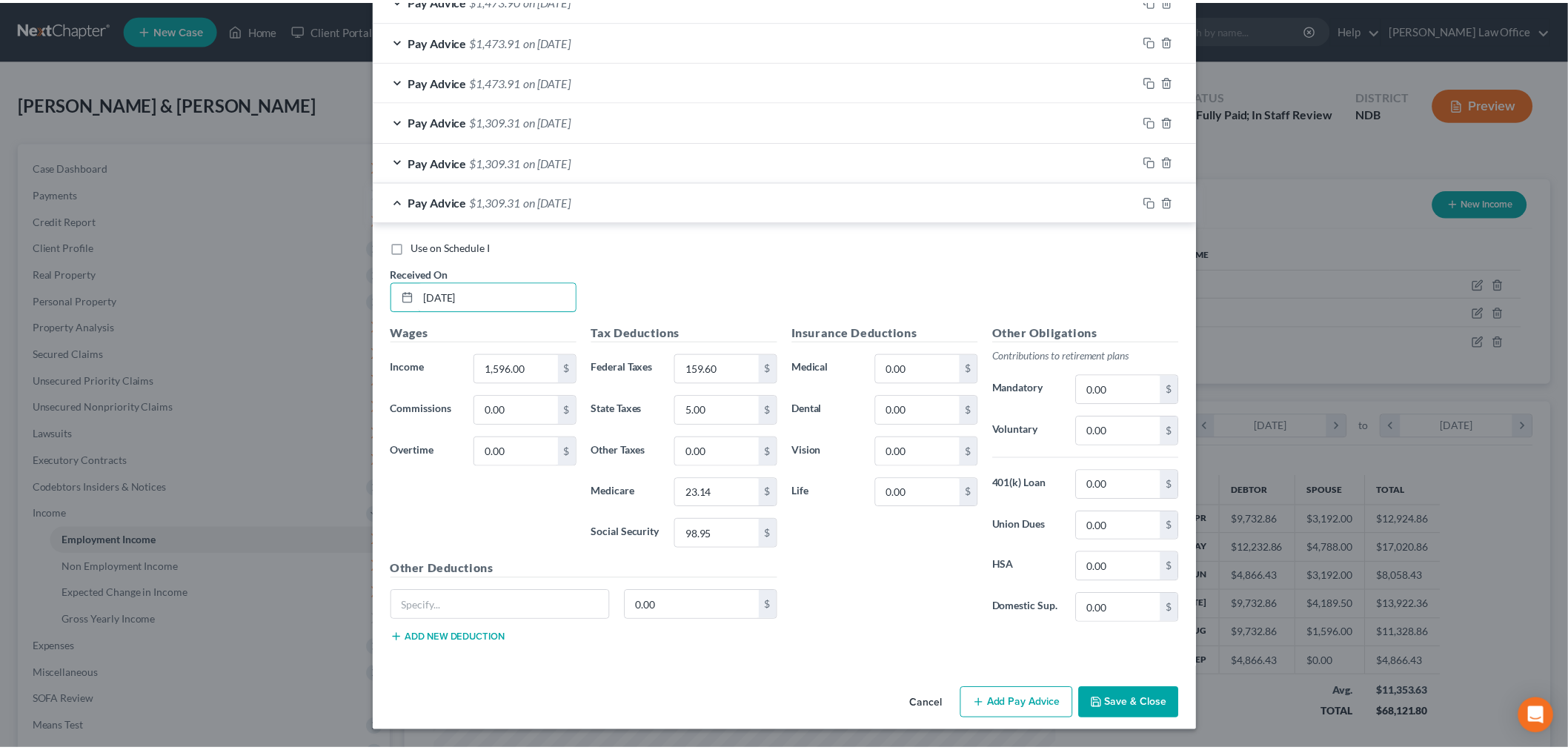
scroll to position [1048, 0]
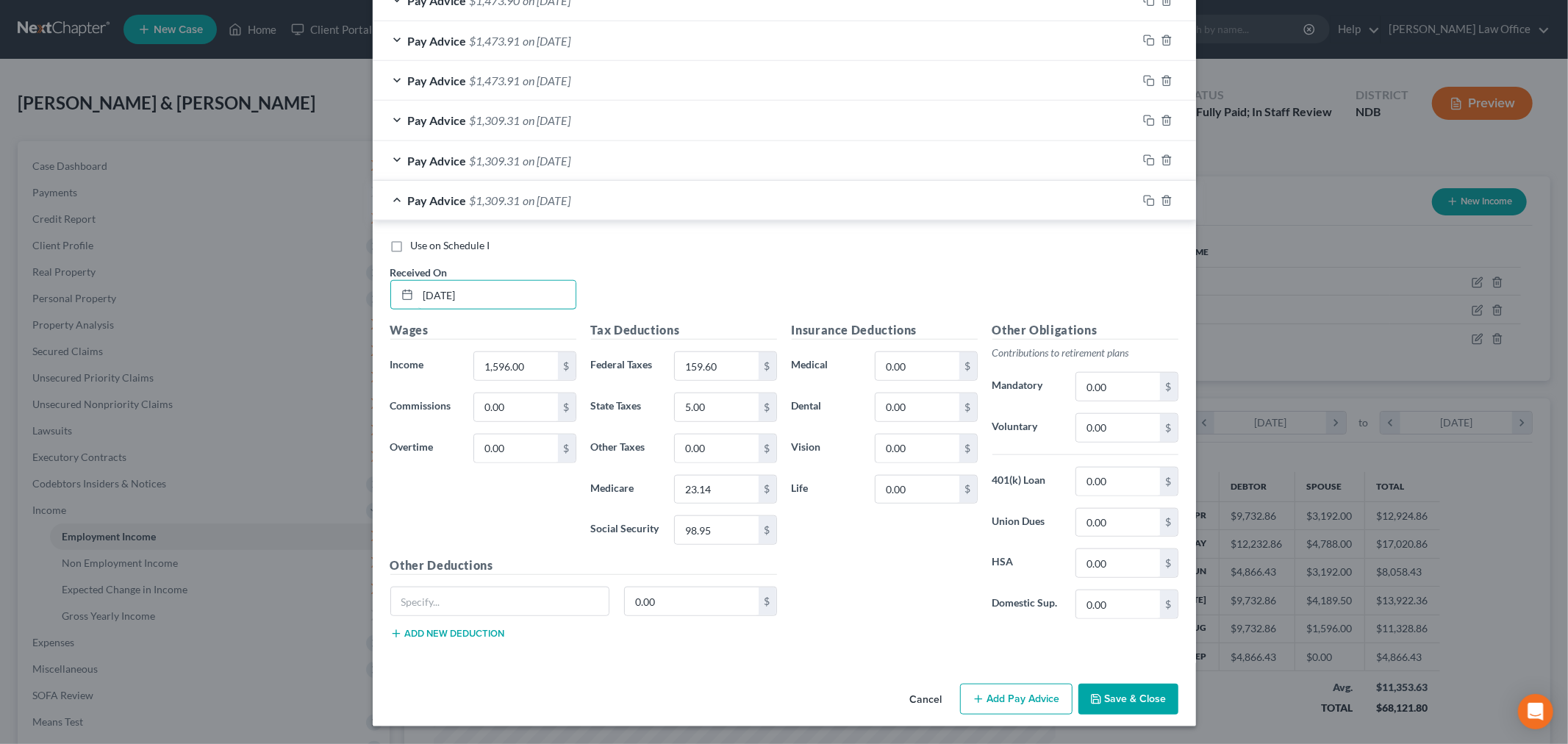
type input "09/18/25"
click at [1120, 689] on button "Save & Close" at bounding box center [1128, 699] width 100 height 31
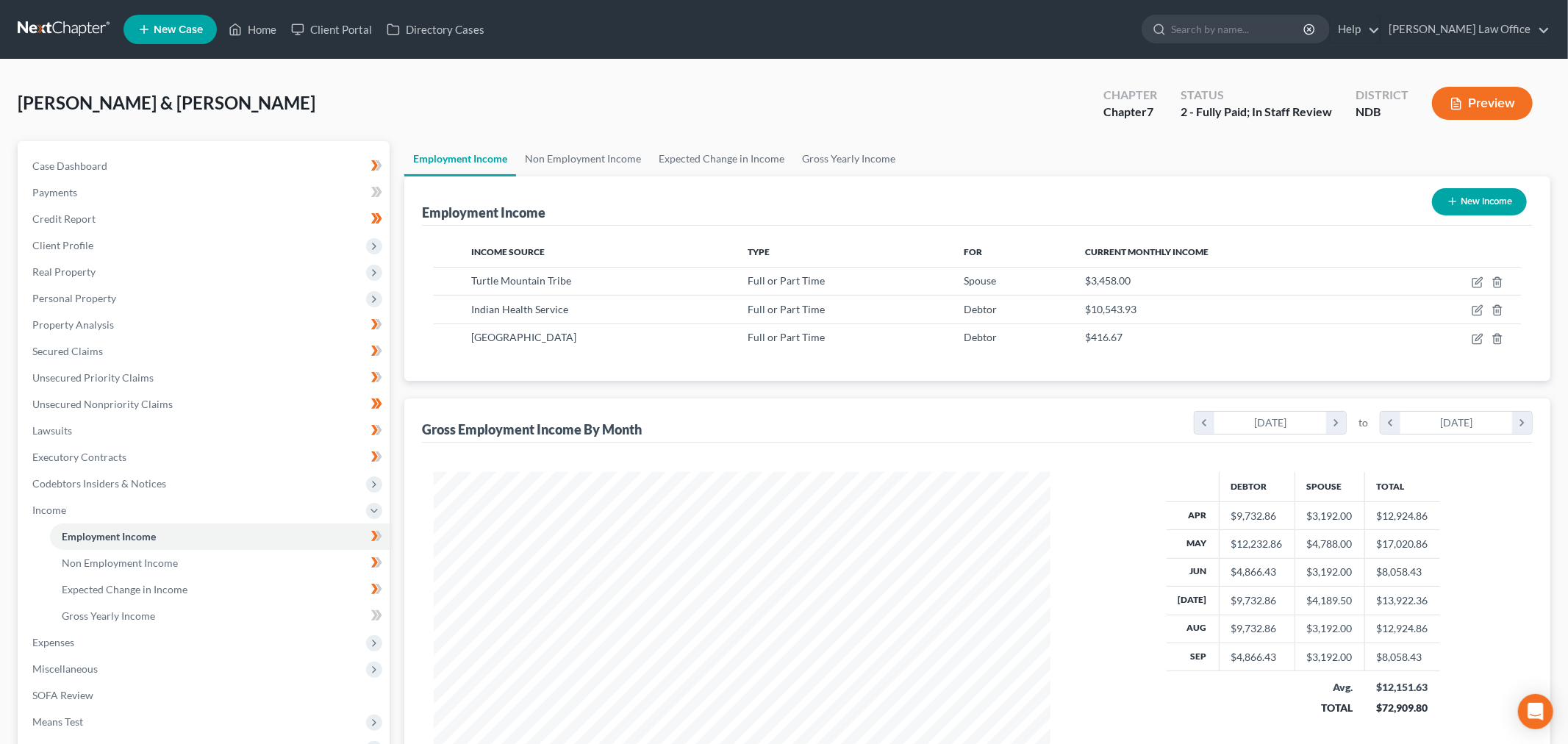
scroll to position [735001, 734389]
click at [1465, 308] on icon "button" at bounding box center [1465, 310] width 11 height 11
select select "0"
select select "29"
select select "2"
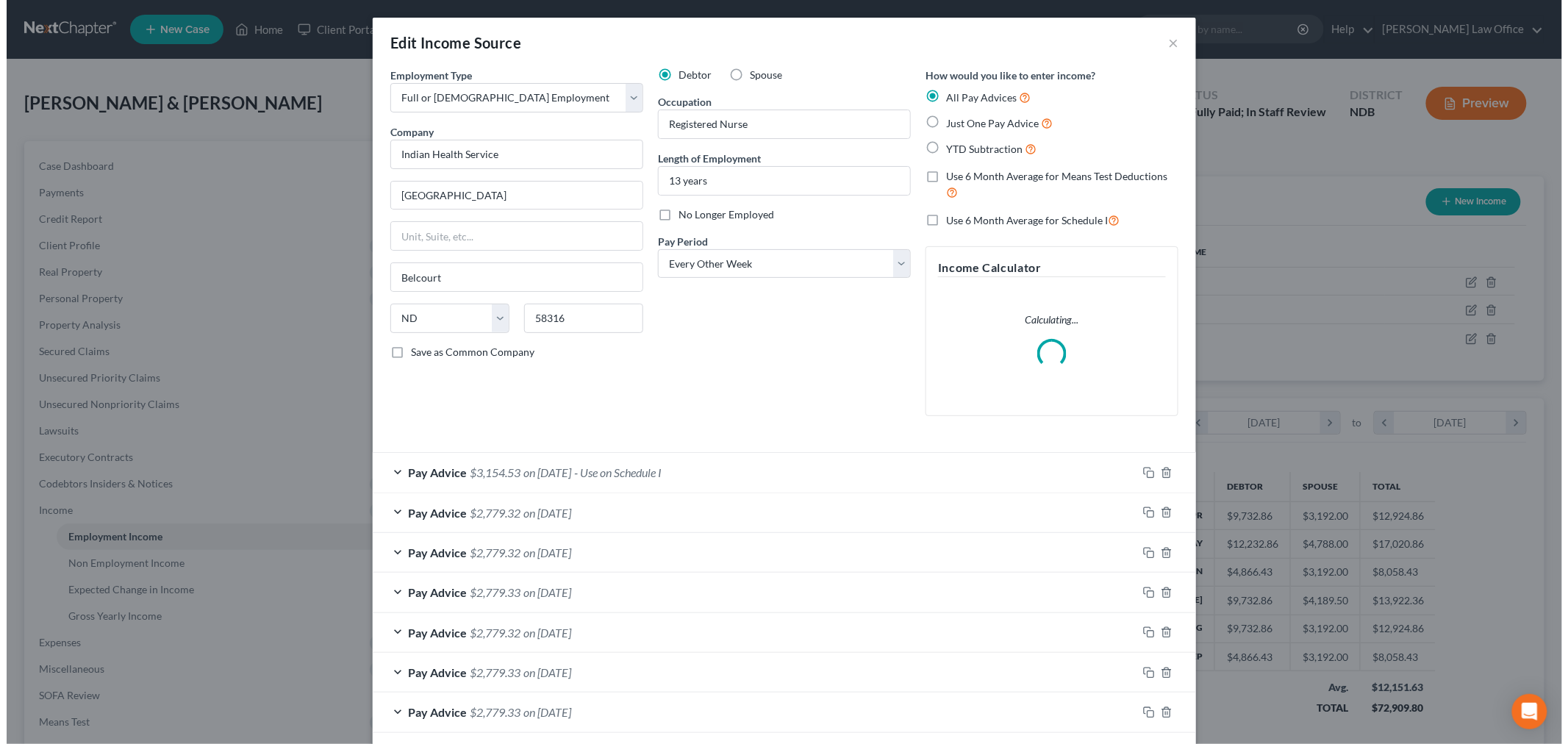
scroll to position [310, 651]
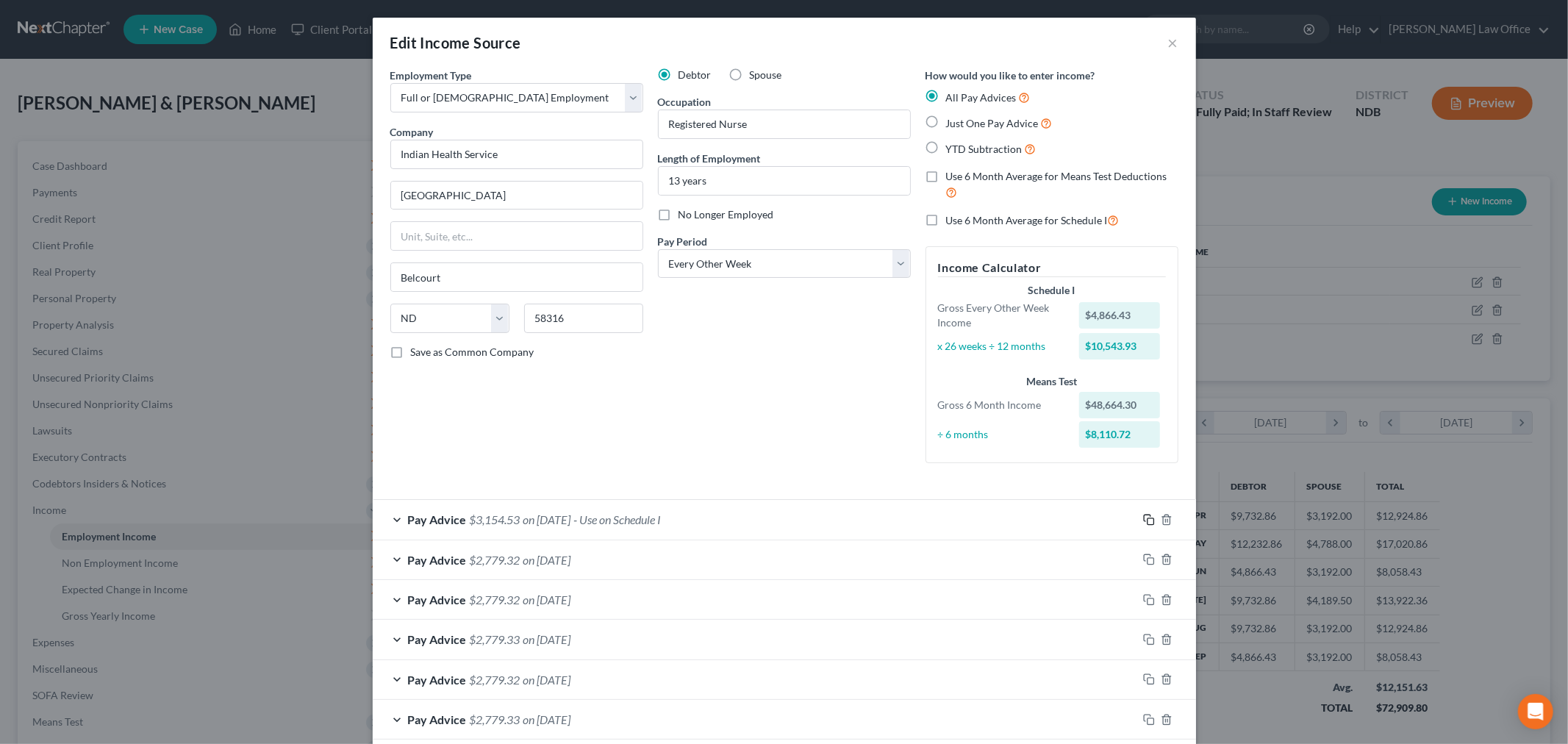
click at [1143, 520] on icon "button" at bounding box center [1149, 519] width 11 height 11
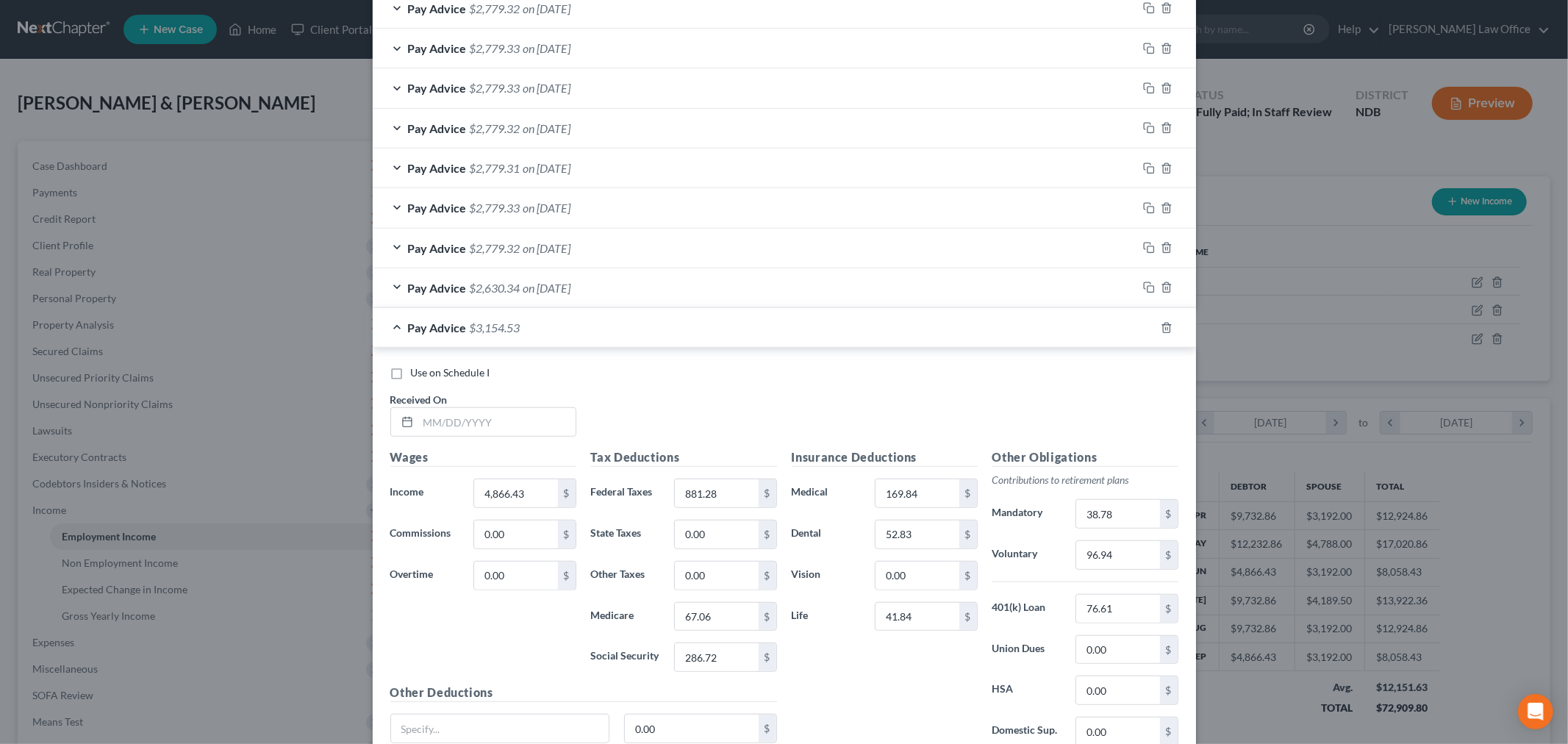
scroll to position [719, 0]
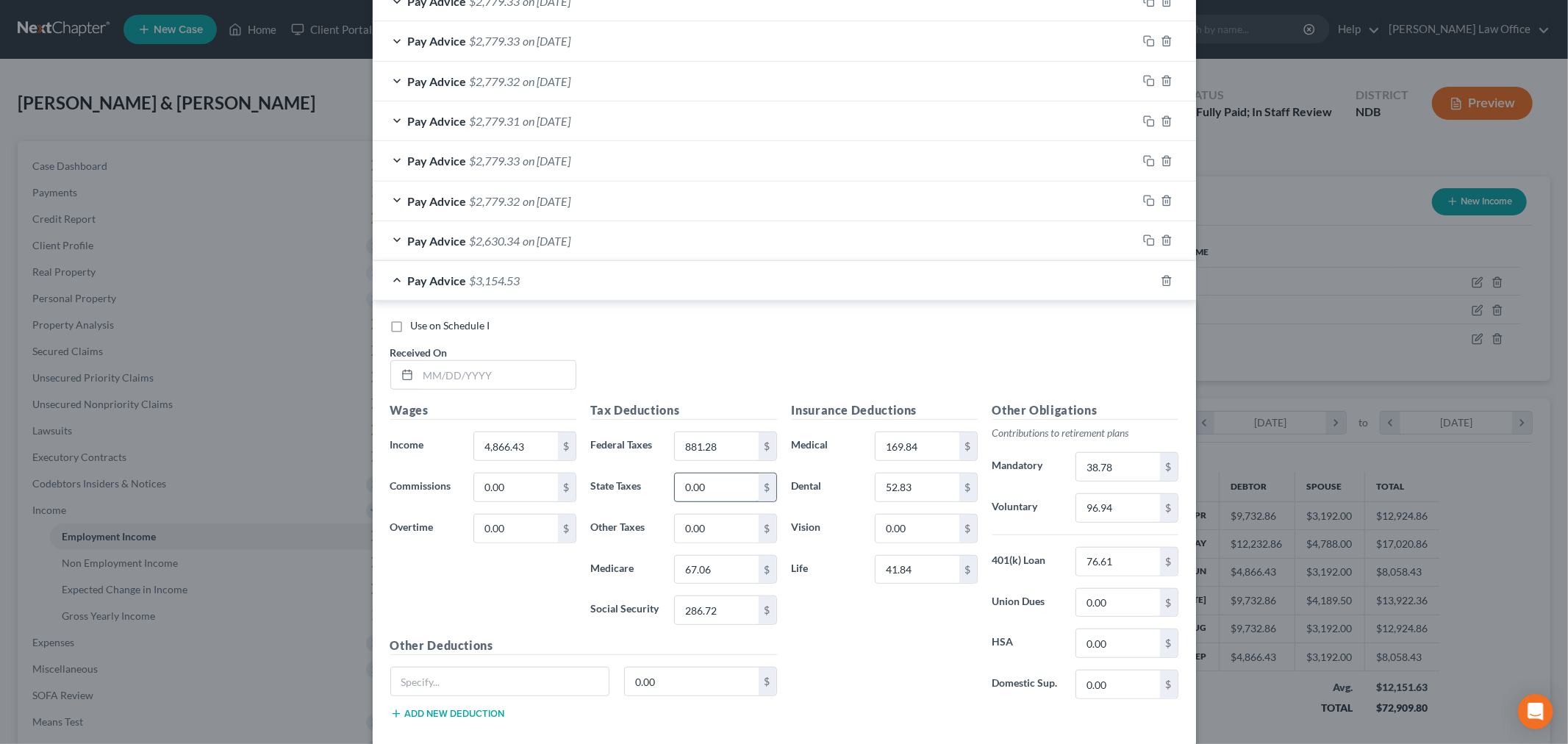
click at [728, 493] on input "0.00" at bounding box center [716, 488] width 83 height 28
type input "5"
click at [501, 577] on div "Wages Income * 4,866.43 $ Commissions 0.00 $ Overtime 0.00 $" at bounding box center [483, 519] width 201 height 235
click at [505, 373] on input "text" at bounding box center [496, 375] width 157 height 28
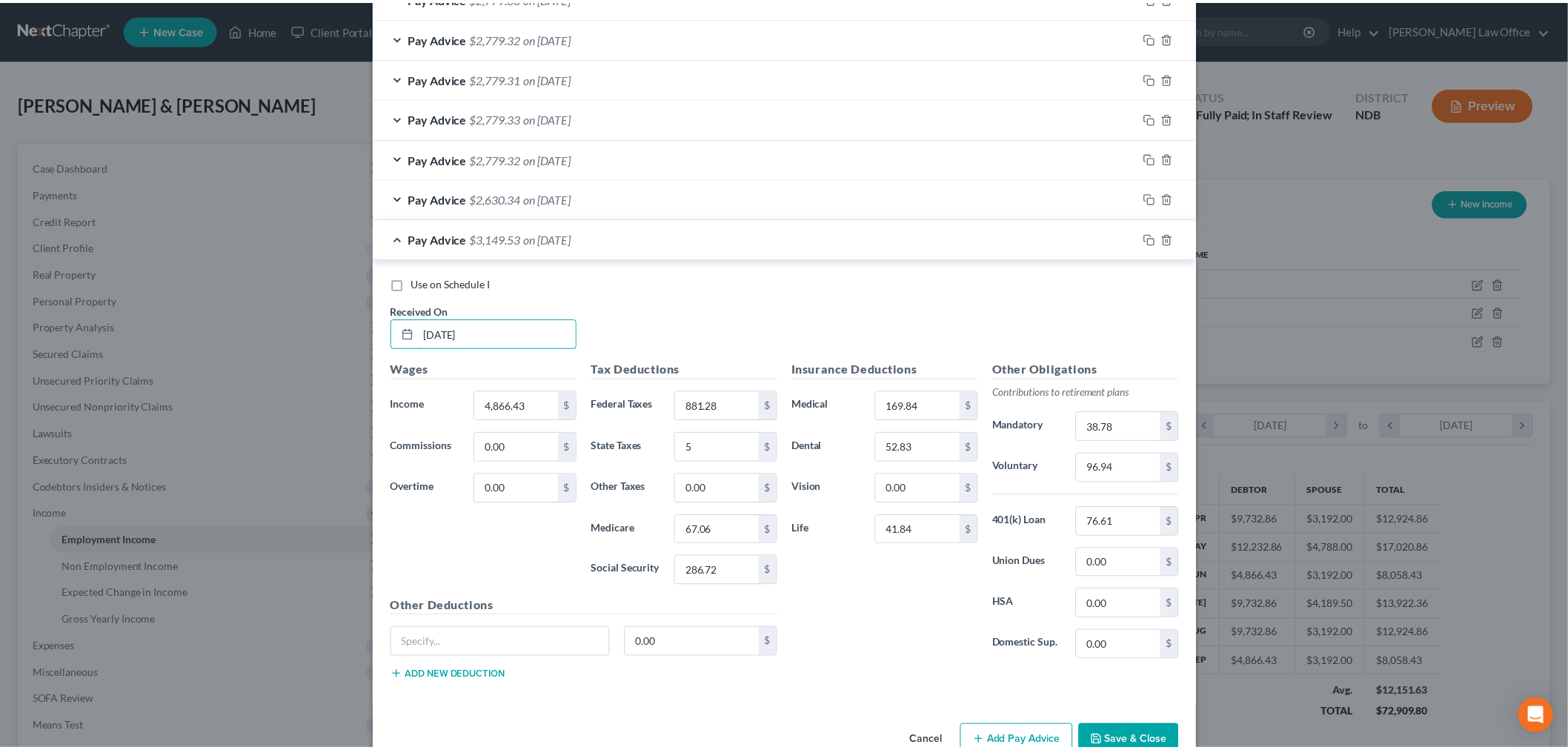
scroll to position [807, 0]
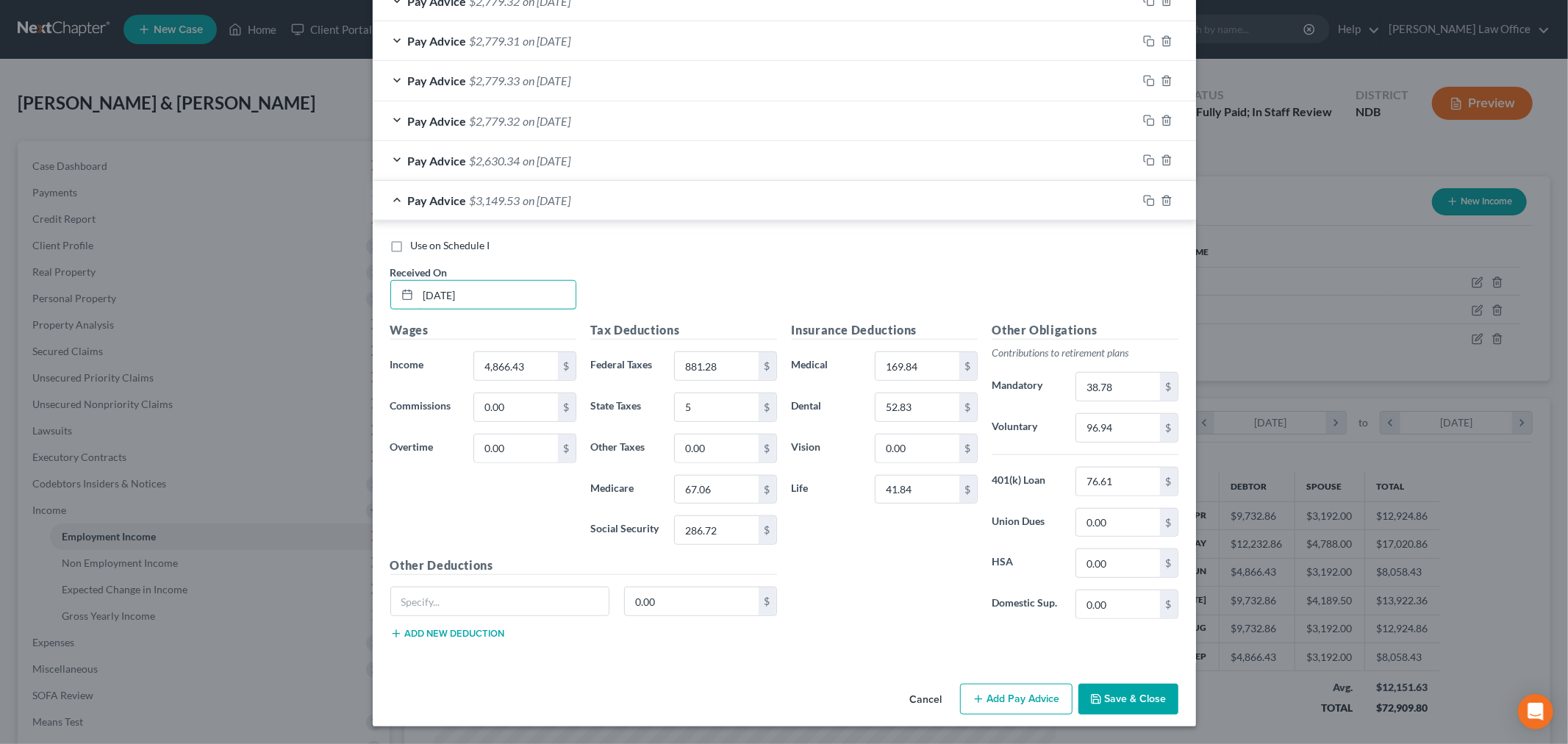
type input "09/26/25"
click at [1108, 707] on button "Save & Close" at bounding box center [1128, 699] width 100 height 31
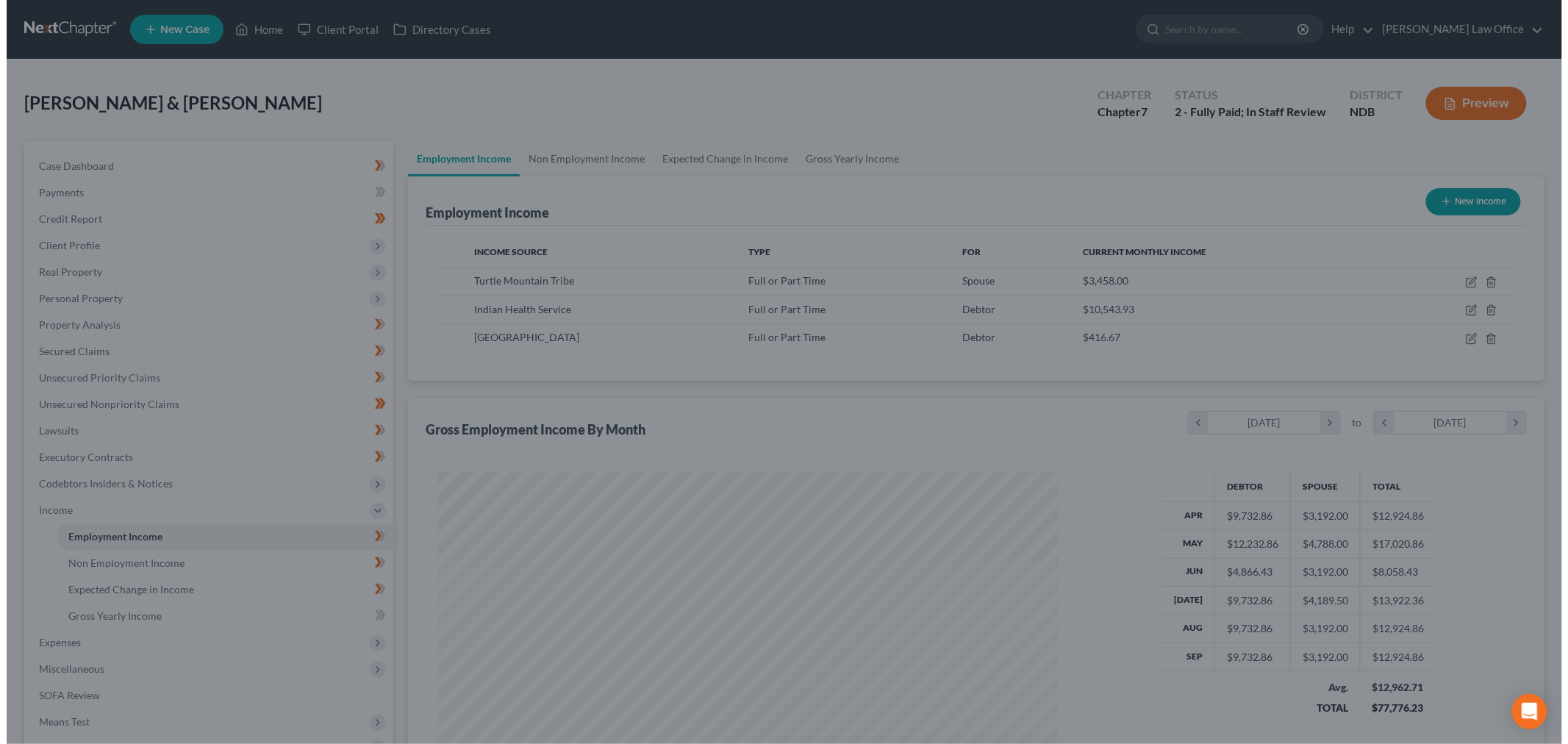
scroll to position [735001, 734389]
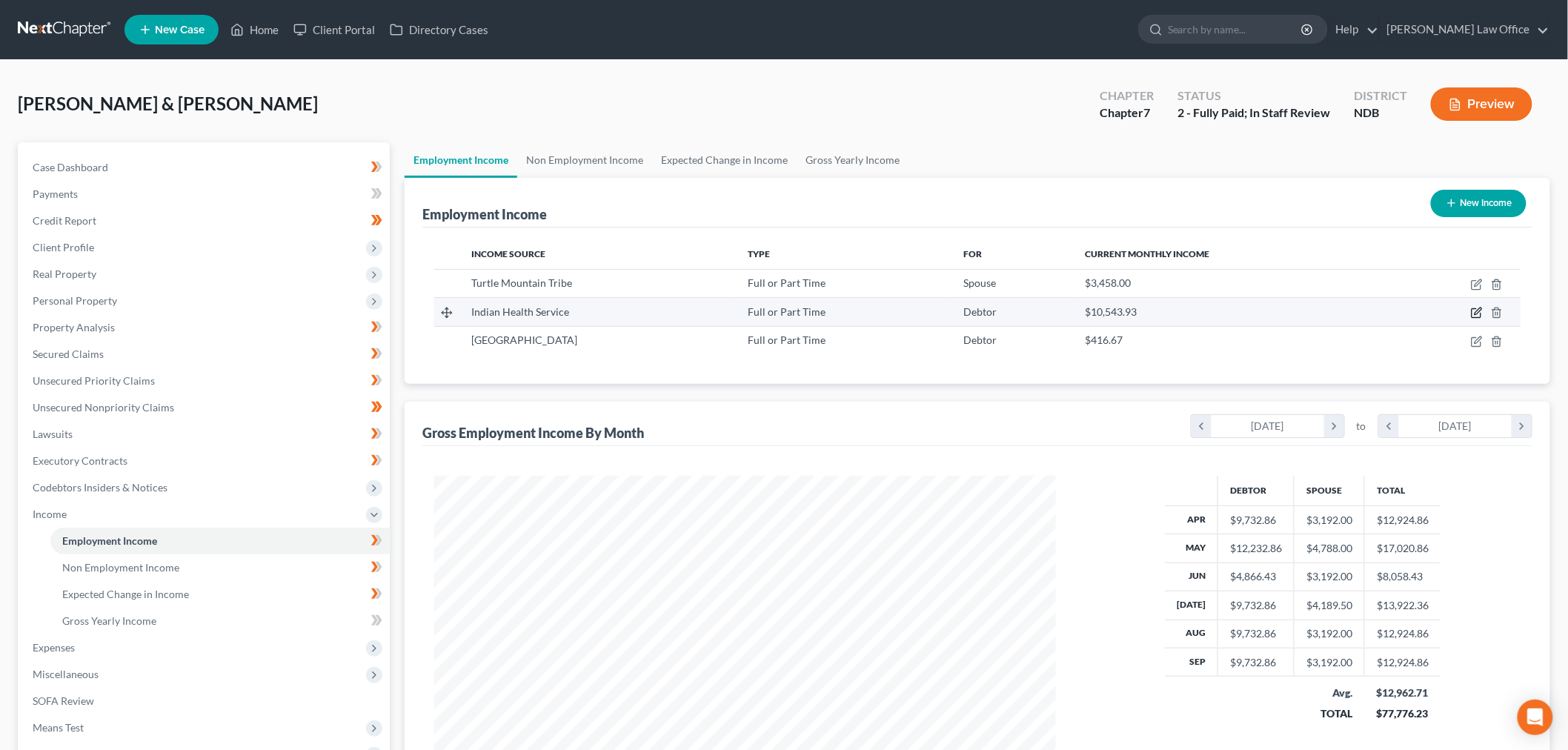
click at [1476, 311] on icon "button" at bounding box center [1477, 313] width 11 height 11
select select "0"
select select "29"
select select "2"
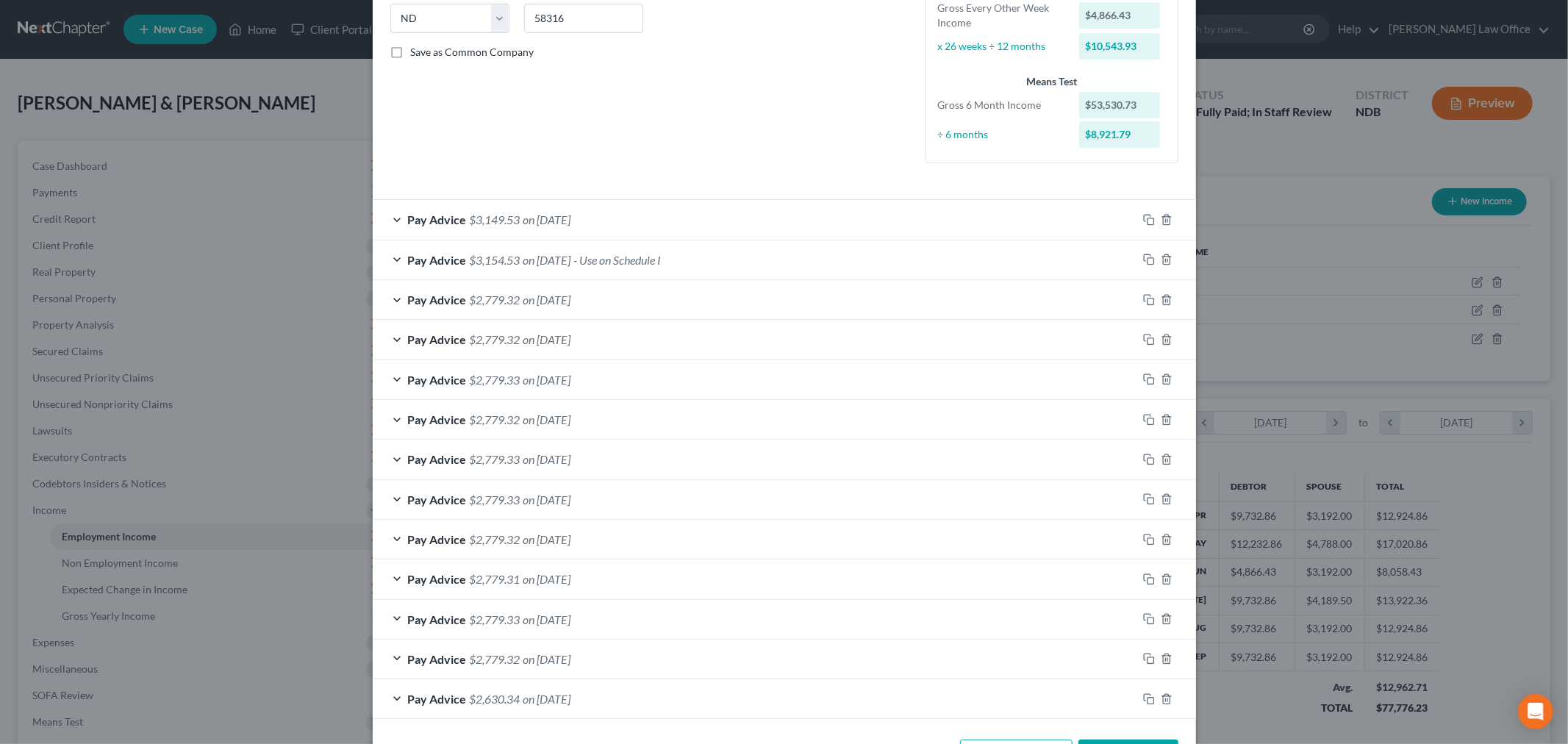
scroll to position [357, 0]
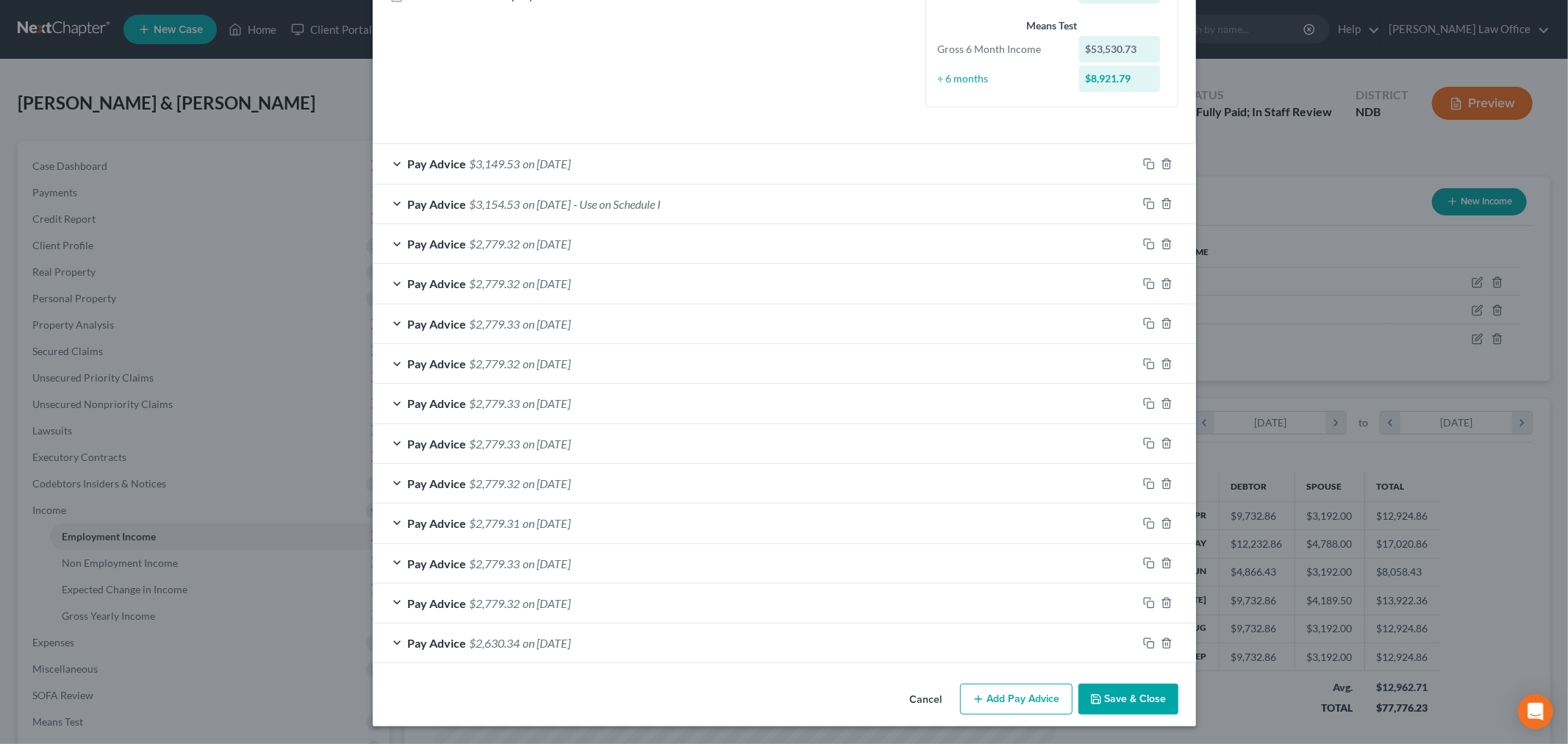
drag, startPoint x: 700, startPoint y: 395, endPoint x: 762, endPoint y: 395, distance: 62.0
click at [700, 395] on div "Pay Advice $2,779.33 on 06/20/2025" at bounding box center [754, 404] width 764 height 39
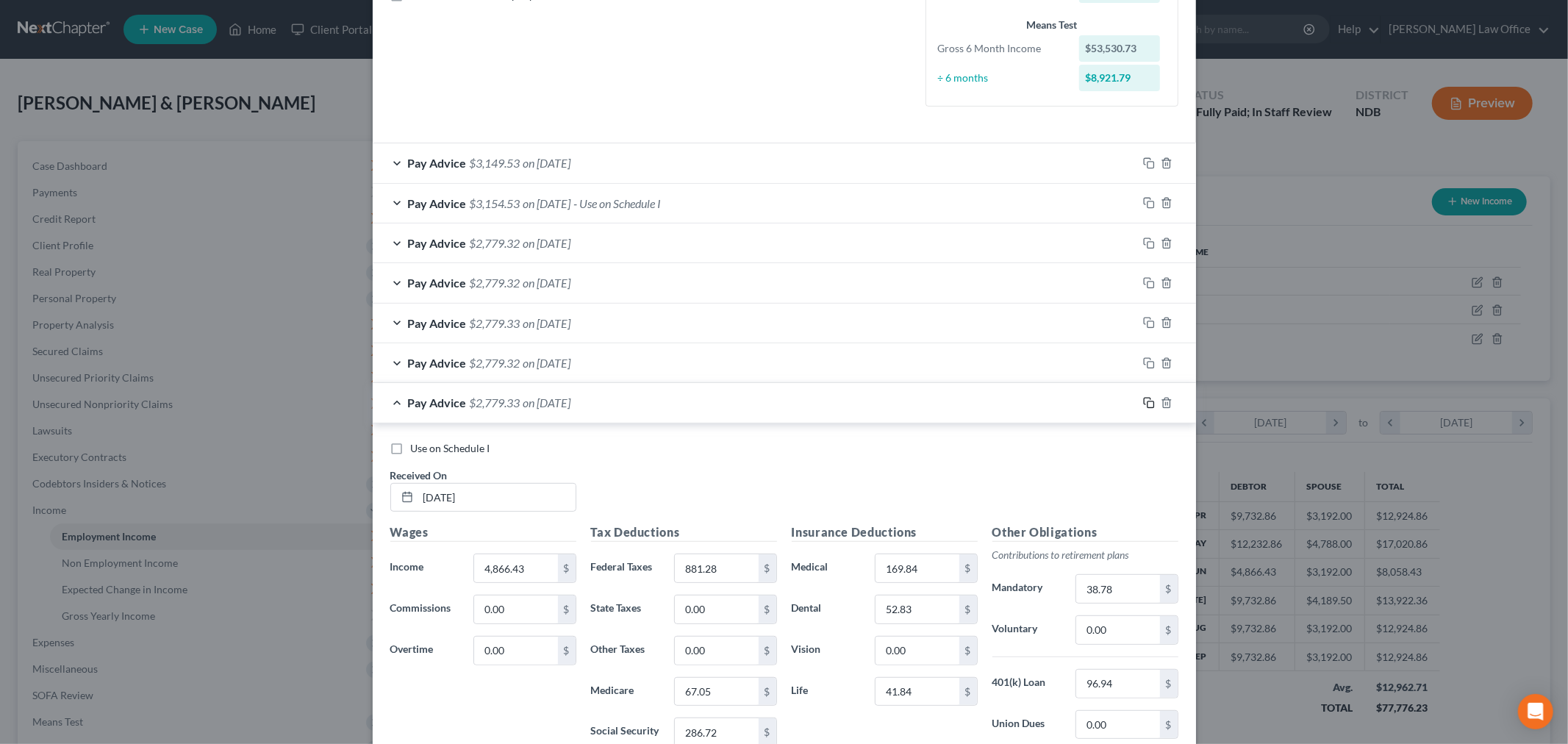
click at [1143, 405] on icon "button" at bounding box center [1149, 403] width 11 height 11
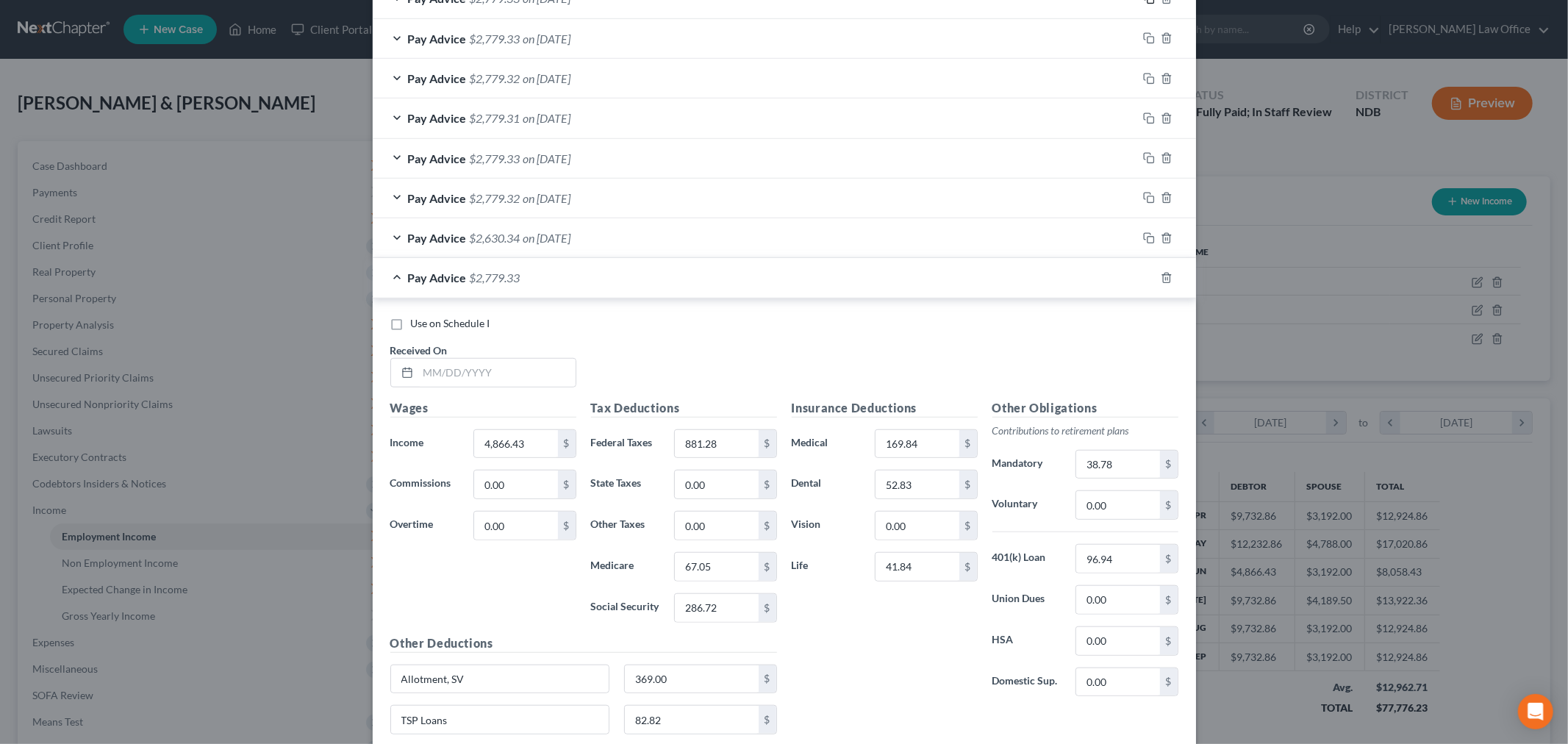
scroll to position [765, 0]
click at [467, 364] on input "text" at bounding box center [496, 368] width 157 height 28
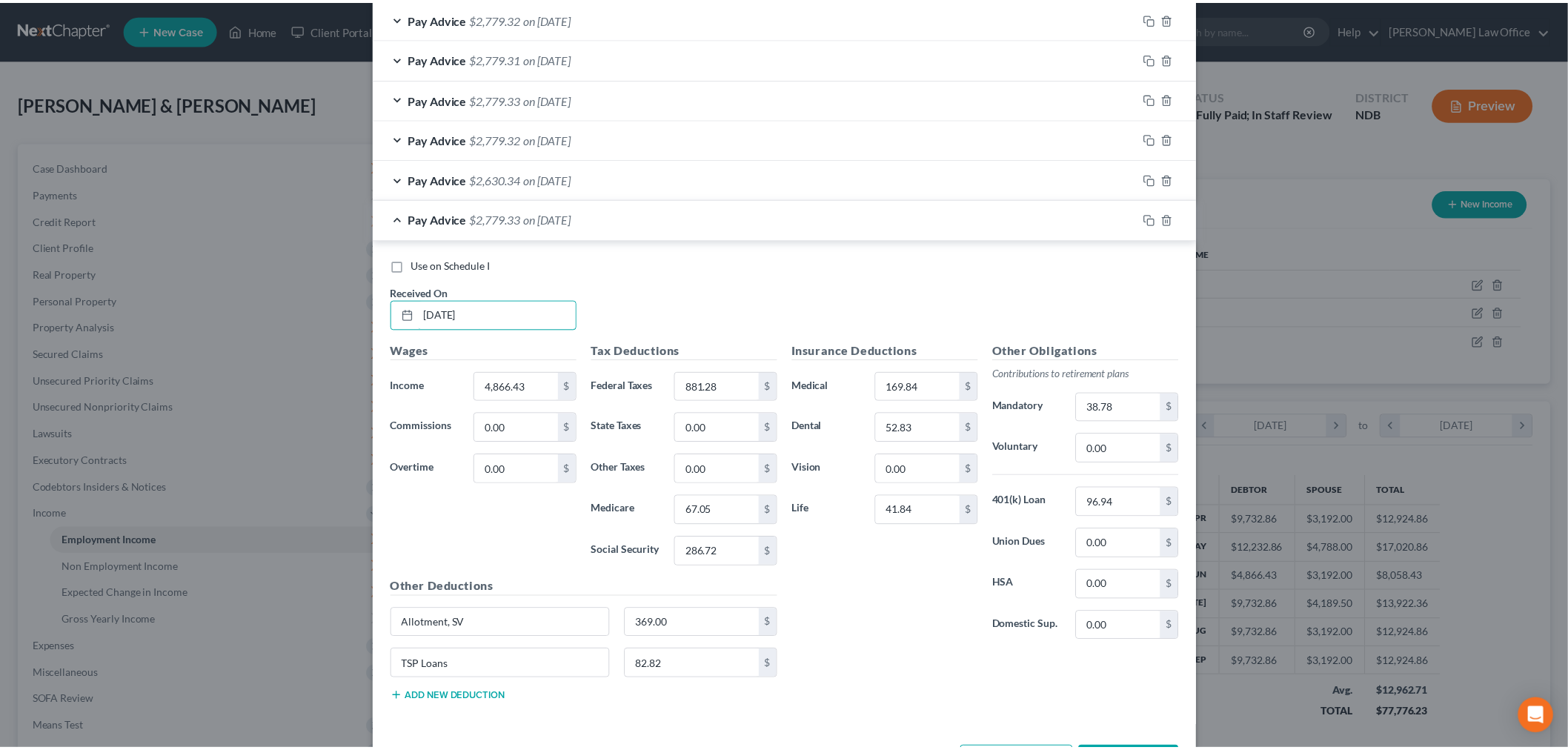
scroll to position [888, 0]
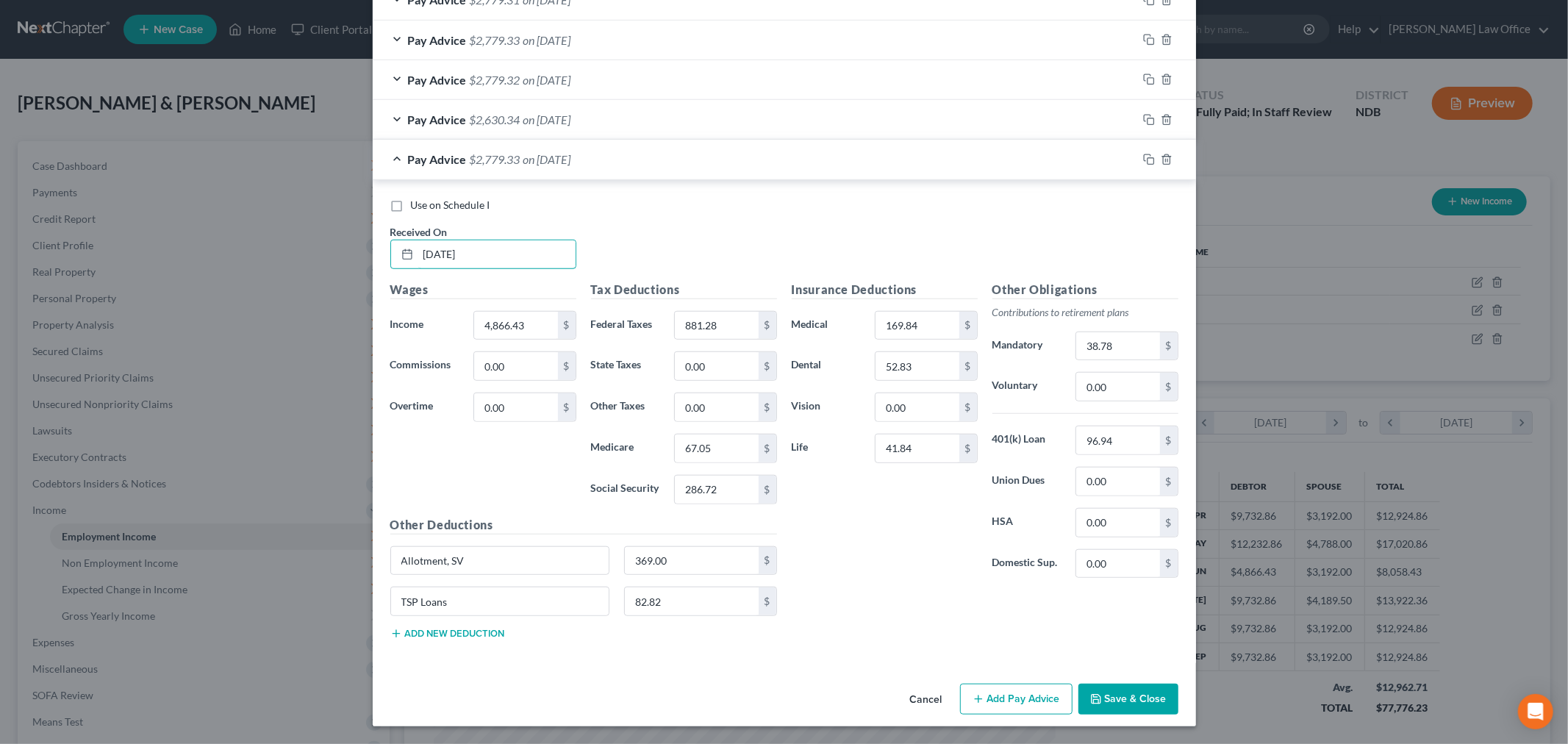
type input "06/06/25"
click at [1091, 694] on icon "button" at bounding box center [1096, 699] width 11 height 11
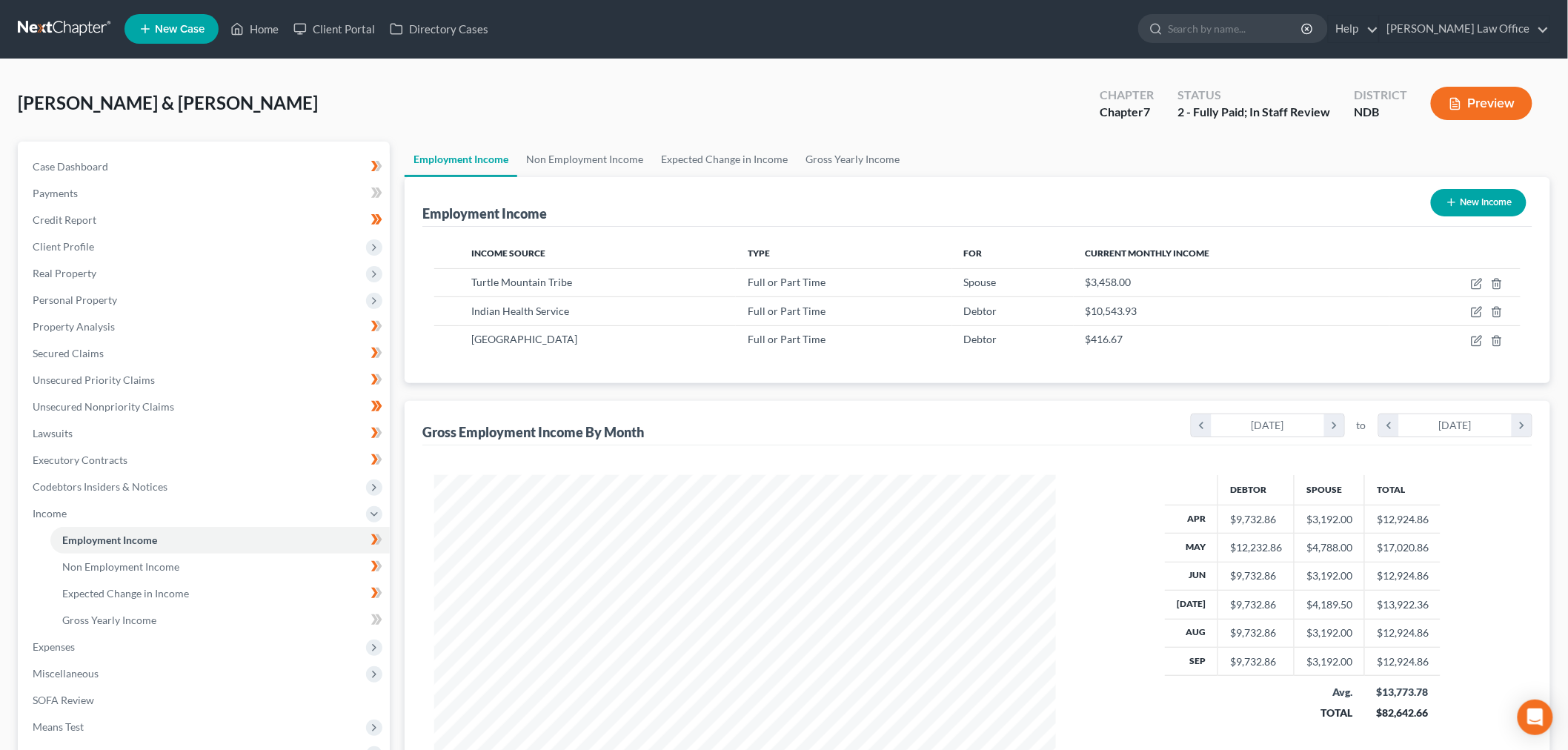
scroll to position [195, 0]
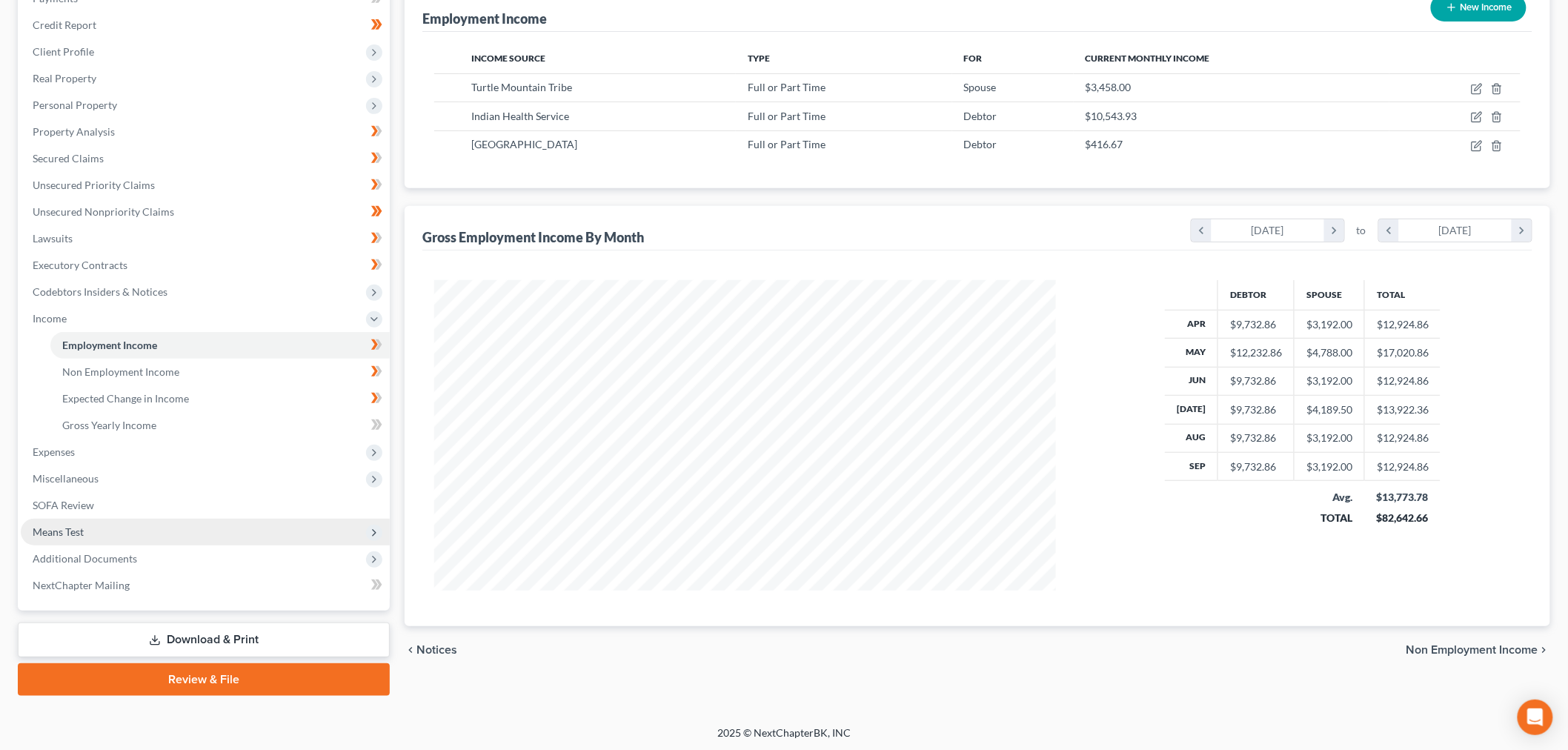
click at [74, 523] on span "Means Test" at bounding box center [205, 532] width 369 height 27
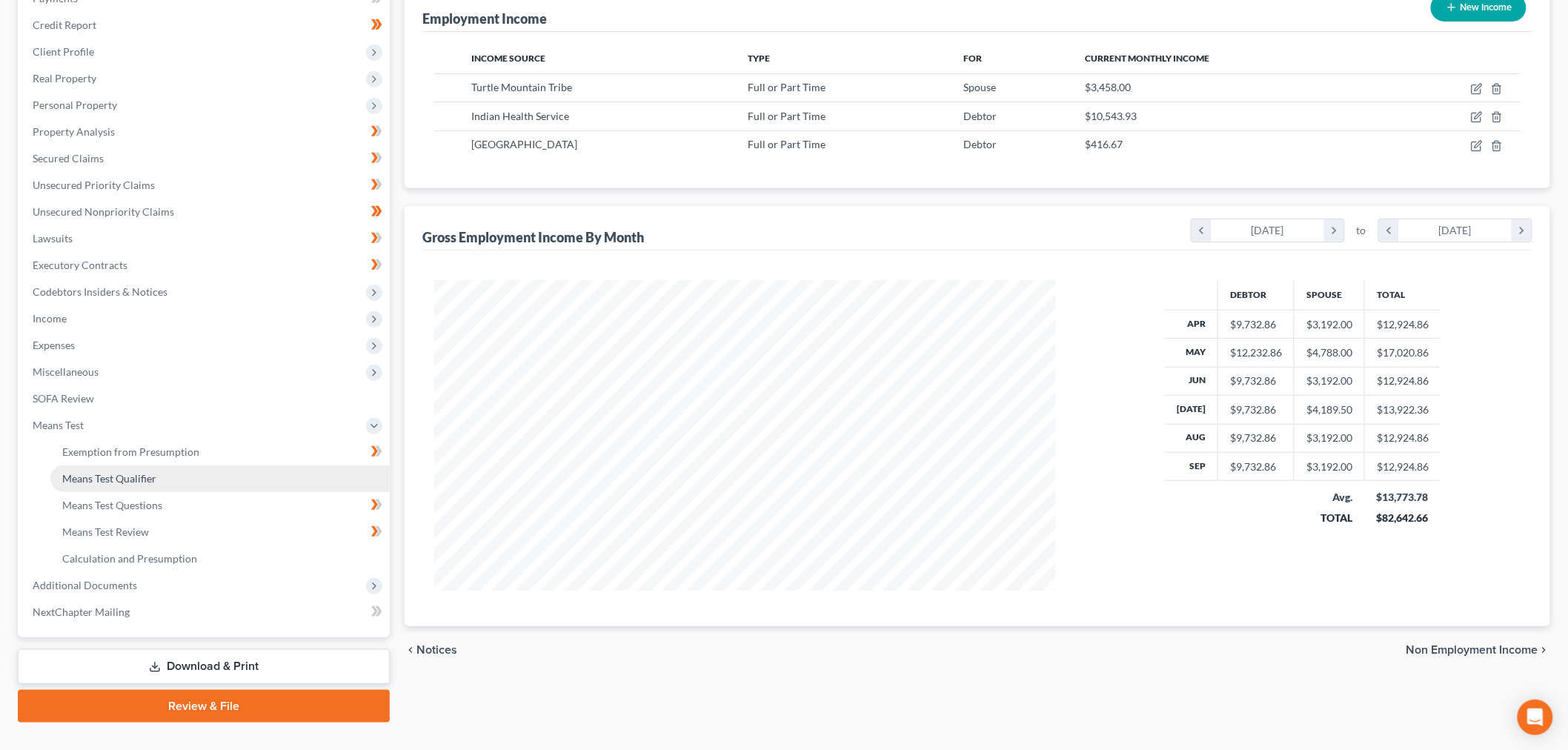
click at [142, 477] on span "Means Test Qualifier" at bounding box center [109, 478] width 94 height 12
